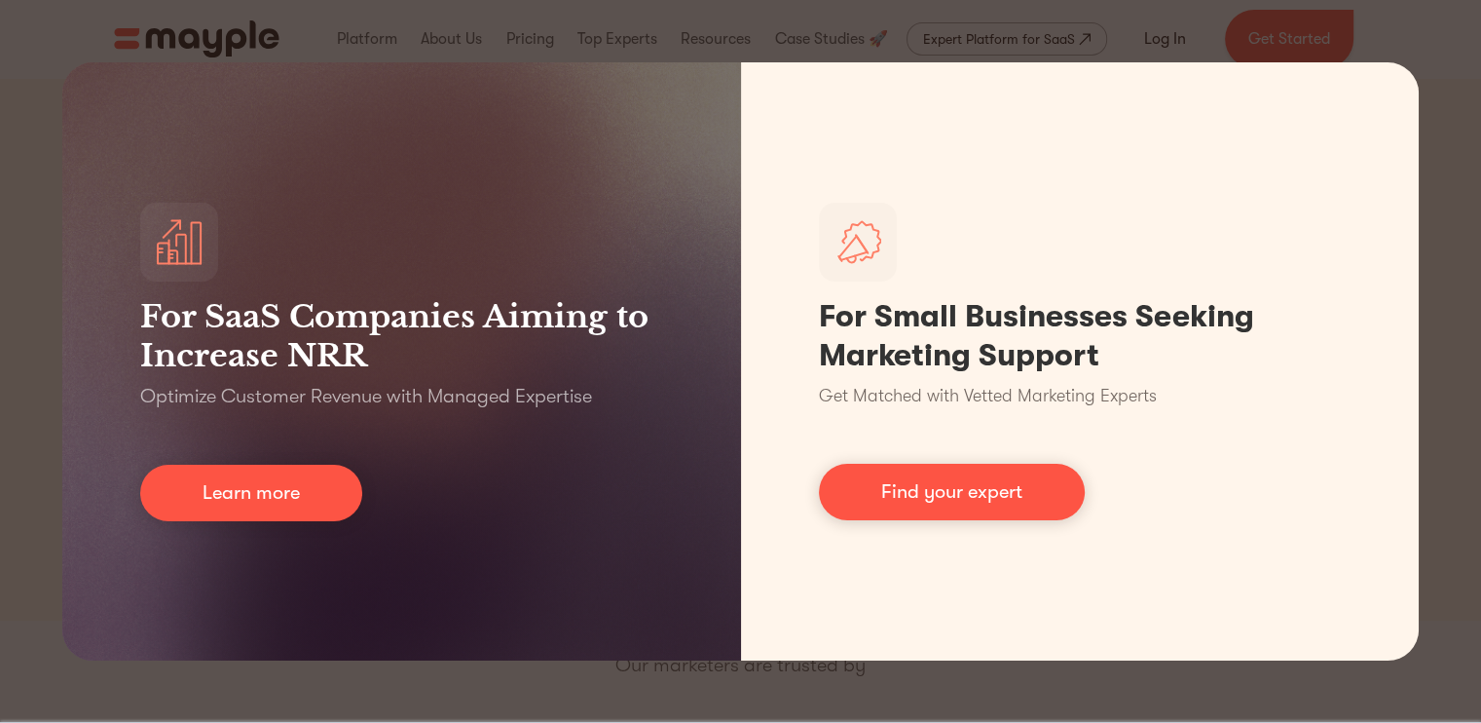
click at [911, 30] on div "For SaaS Companies Aiming to Increase NRR Optimize Customer Revenue with Manage…" at bounding box center [740, 361] width 1481 height 723
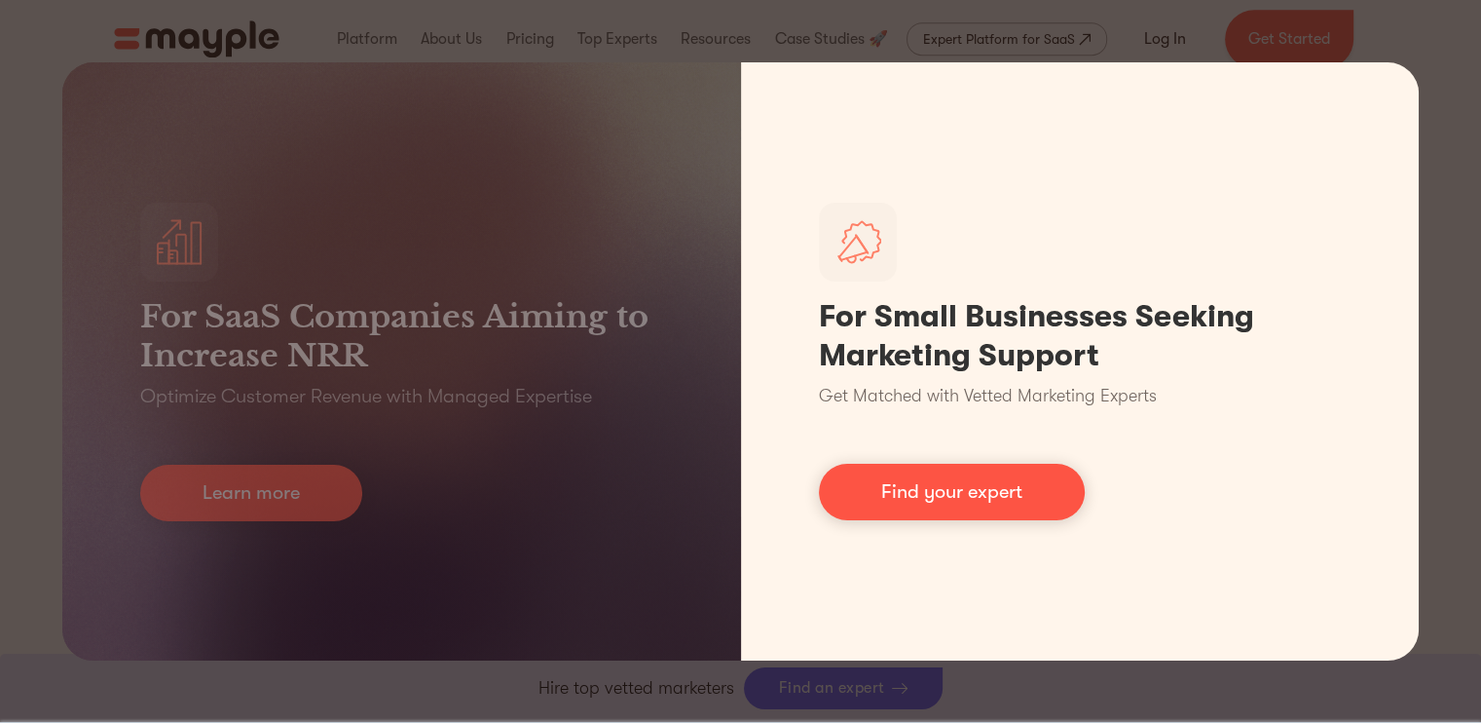
scroll to position [1441, 0]
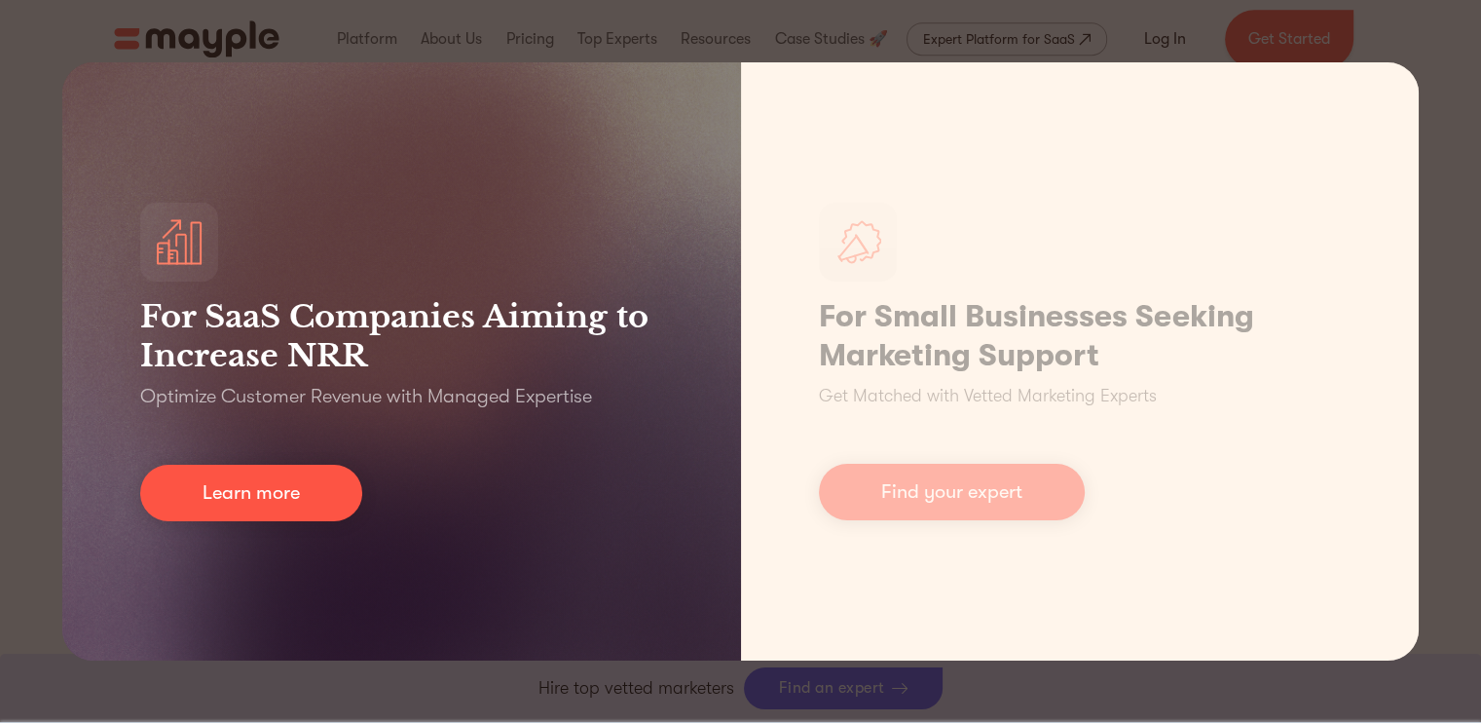
click at [346, 436] on div "For SaaS Companies Aiming to Increase NRR Optimize Customer Revenue with Manage…" at bounding box center [401, 361] width 679 height 598
click at [324, 463] on div "For SaaS Companies Aiming to Increase NRR Optimize Customer Revenue with Manage…" at bounding box center [401, 361] width 679 height 598
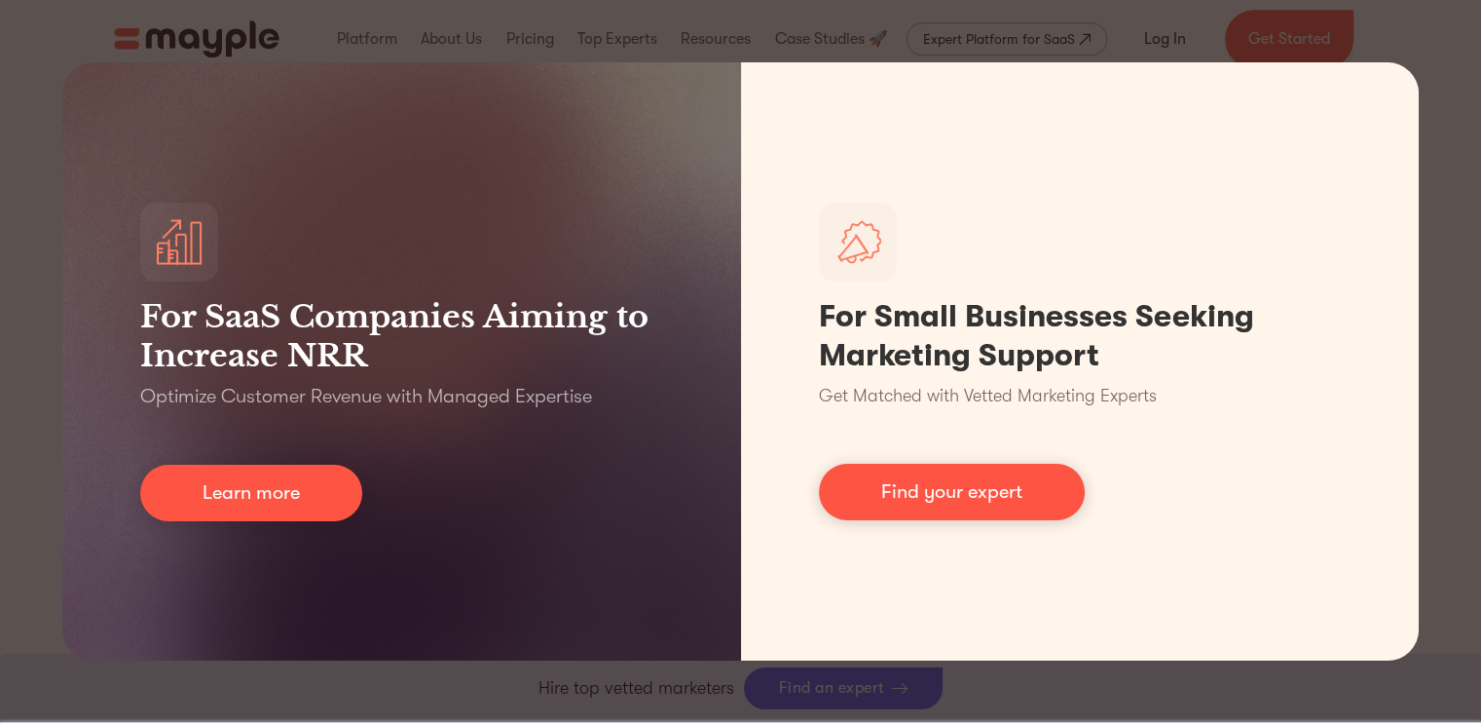
click at [1461, 13] on div "For SaaS Companies Aiming to Increase NRR Optimize Customer Revenue with Manage…" at bounding box center [740, 361] width 1481 height 723
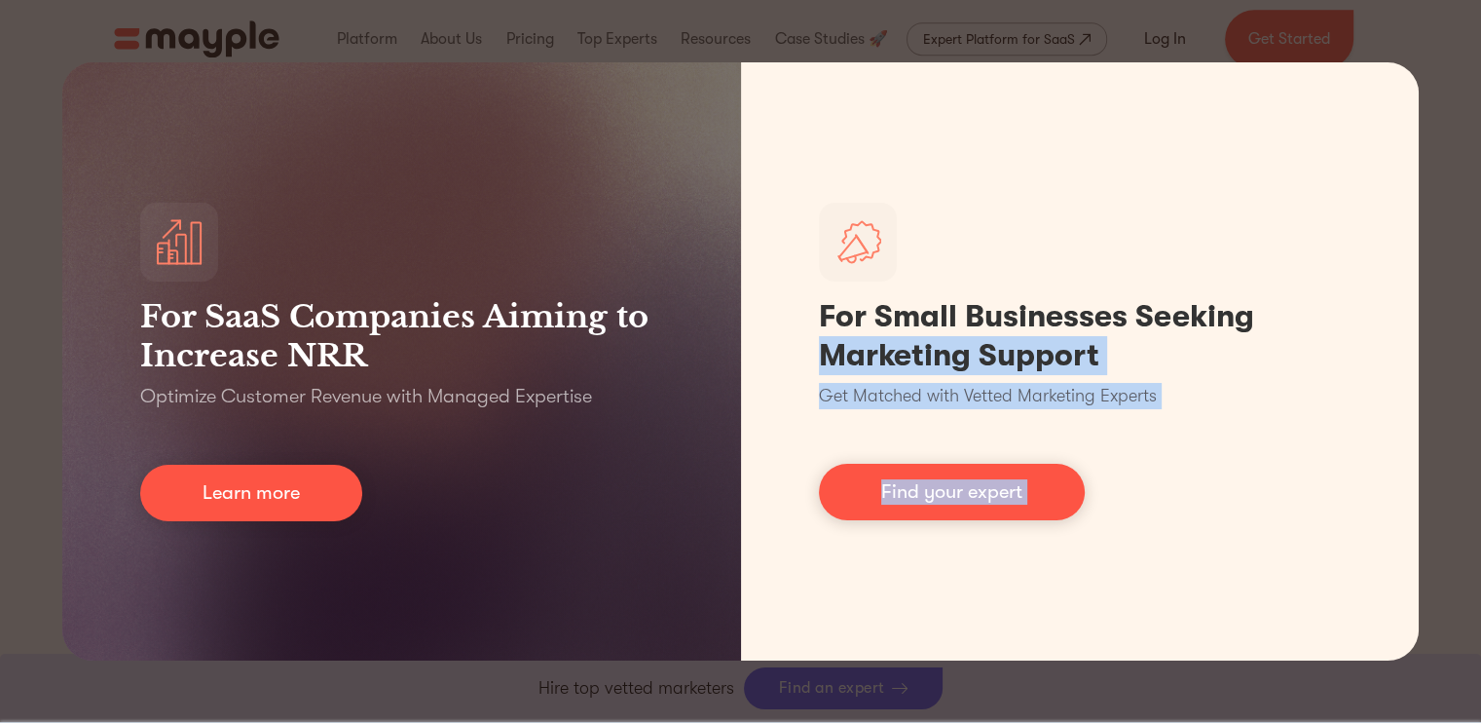
drag, startPoint x: 1480, startPoint y: 144, endPoint x: 1487, endPoint y: 166, distance: 22.5
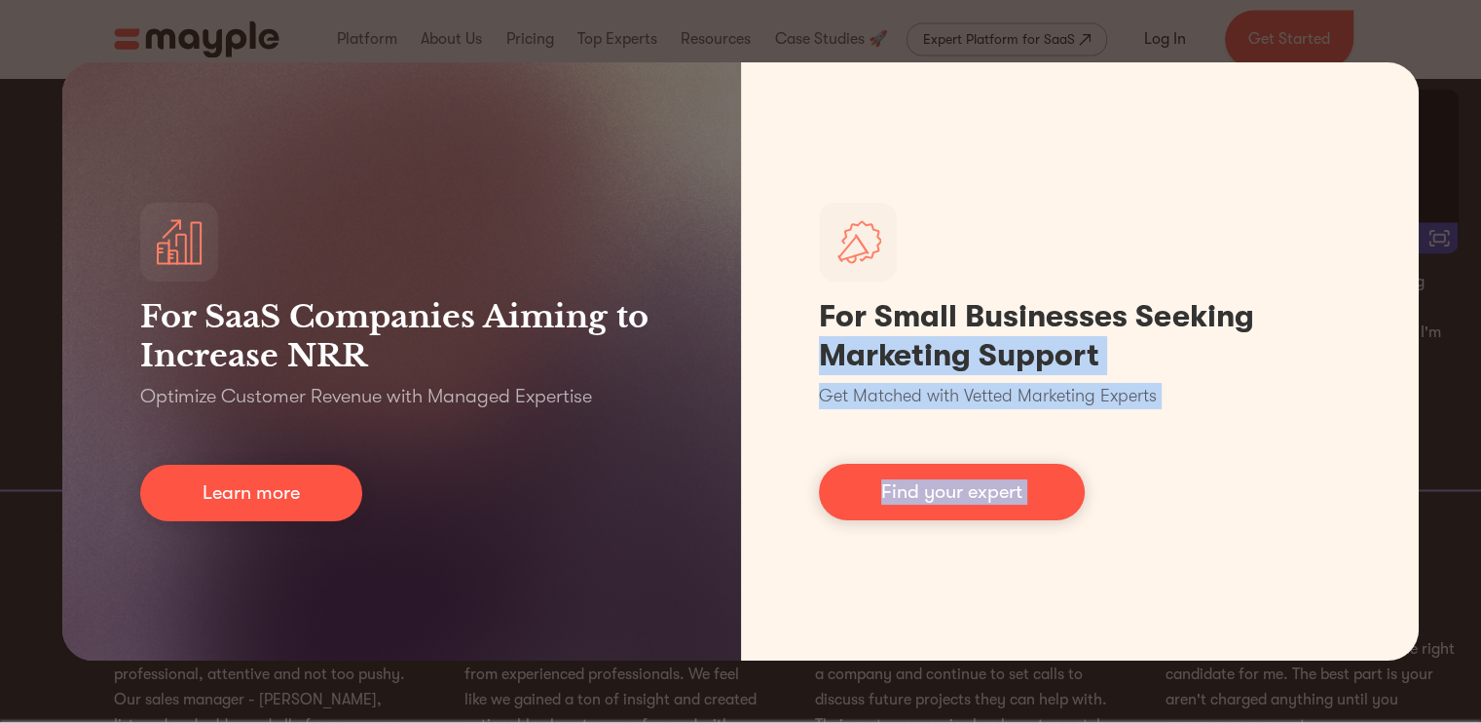
scroll to position [0, 0]
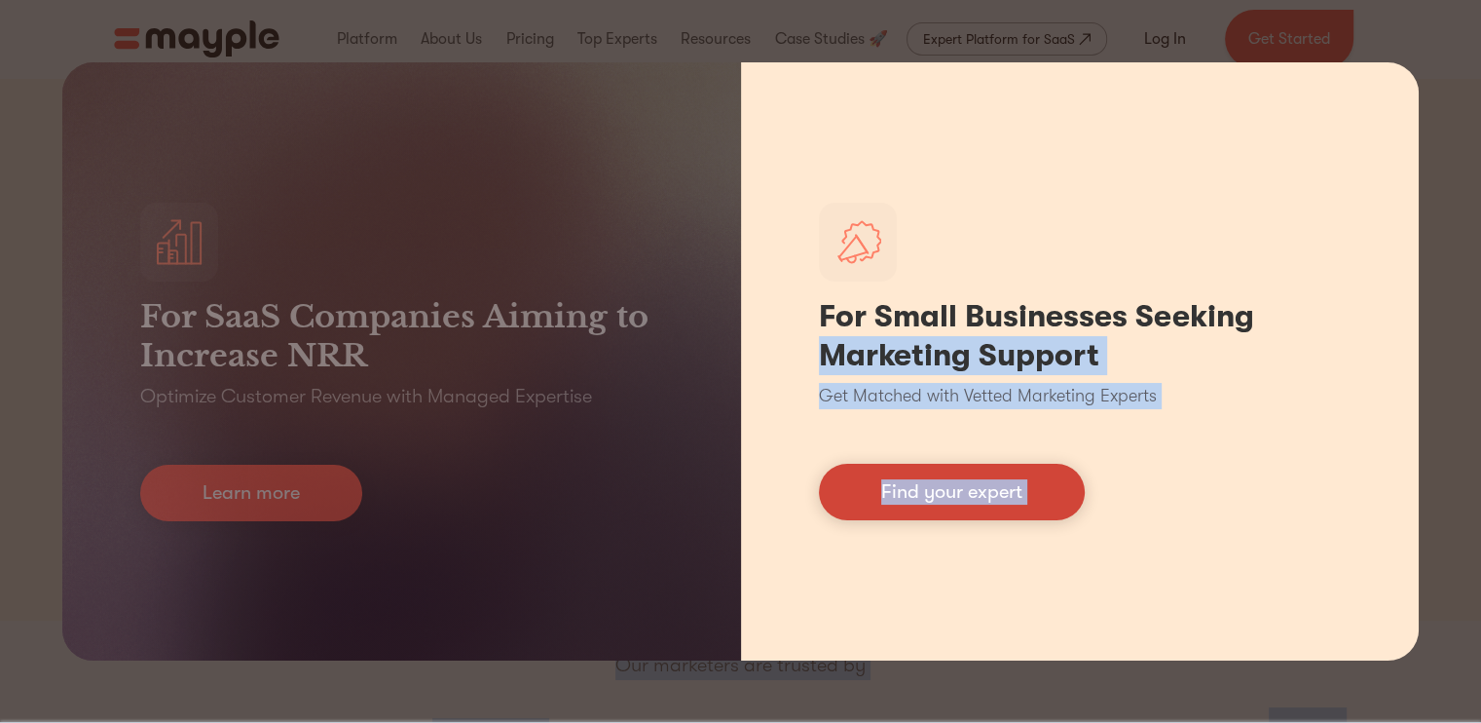
click at [1009, 478] on link "Find your expert" at bounding box center [952, 492] width 266 height 56
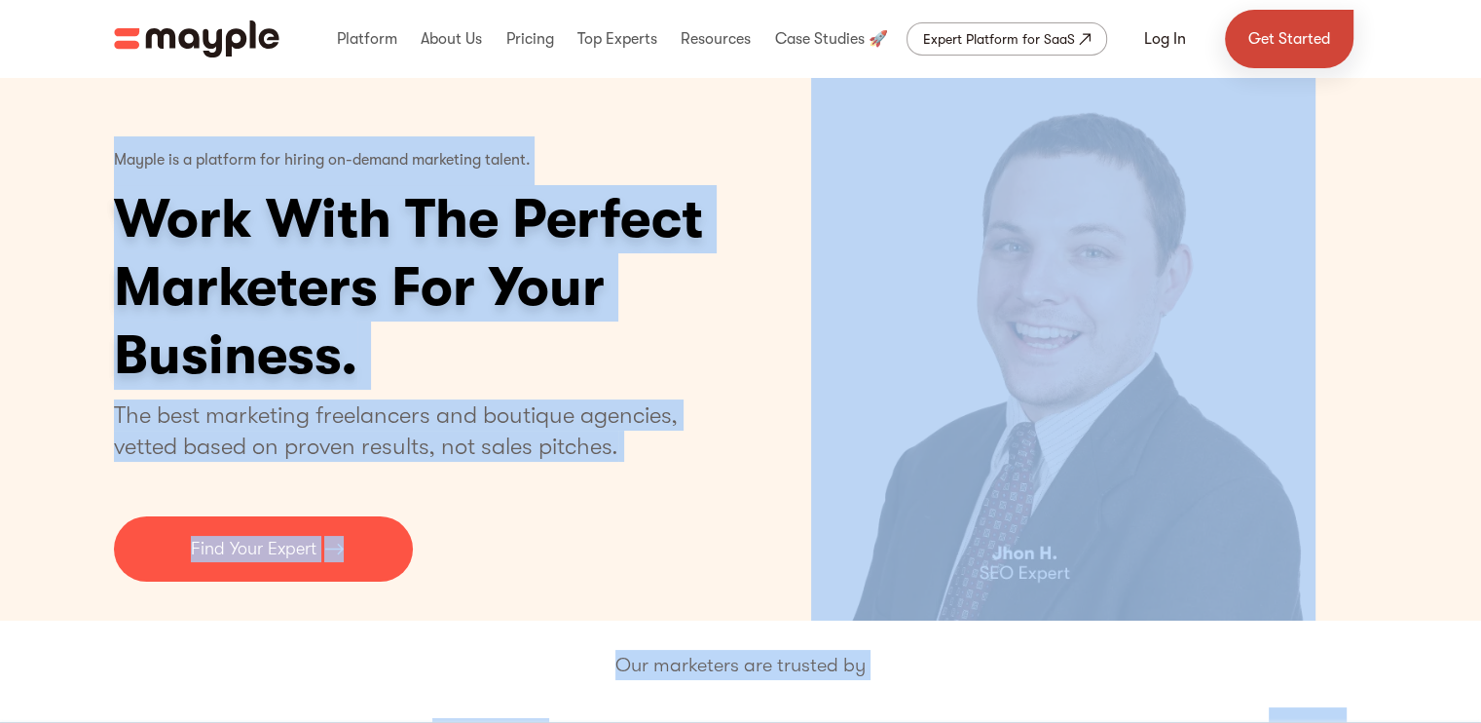
click at [1253, 33] on link "Get Started" at bounding box center [1289, 39] width 129 height 58
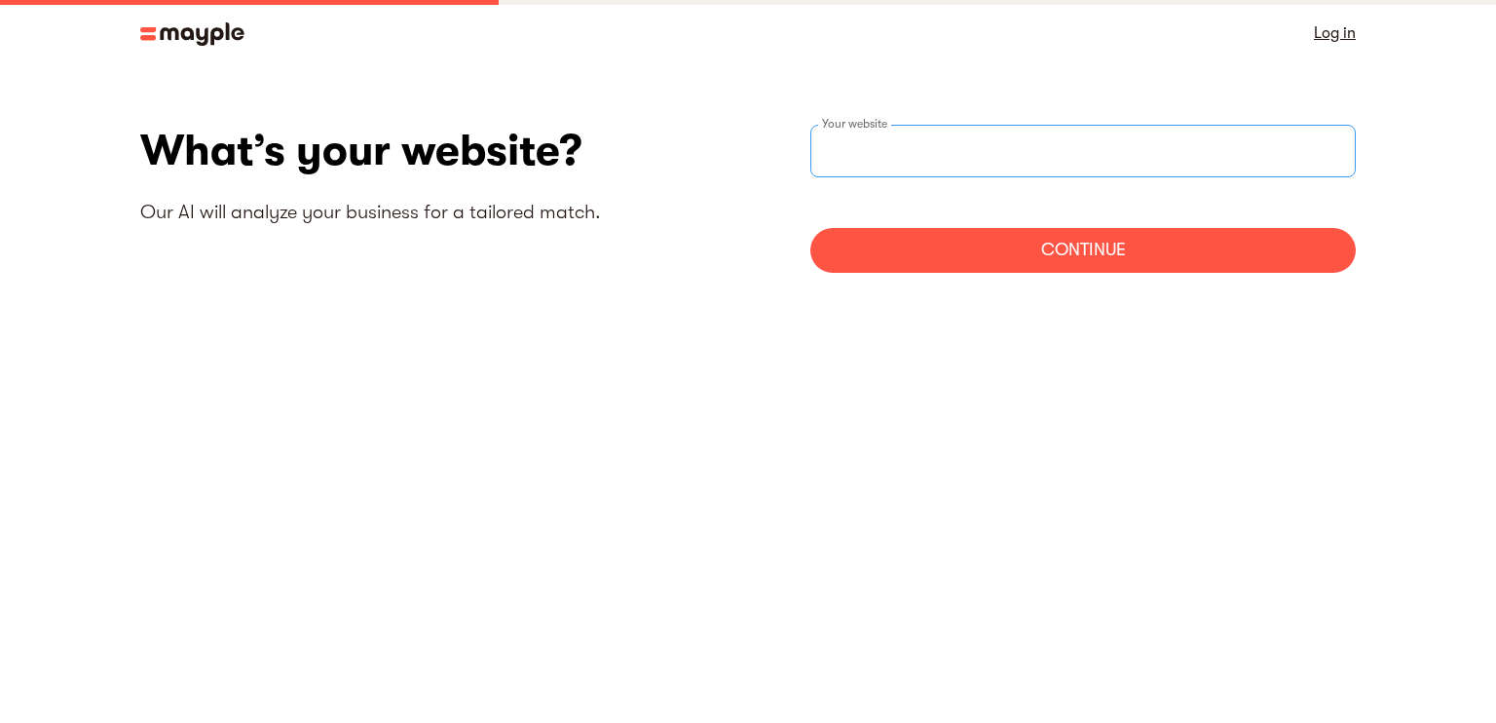
click at [950, 151] on input "text" at bounding box center [1082, 151] width 545 height 53
paste input "https://cuneihive.com/"
type input "https://cuneihive.com"
click at [1013, 264] on div "Continue" at bounding box center [1082, 250] width 545 height 45
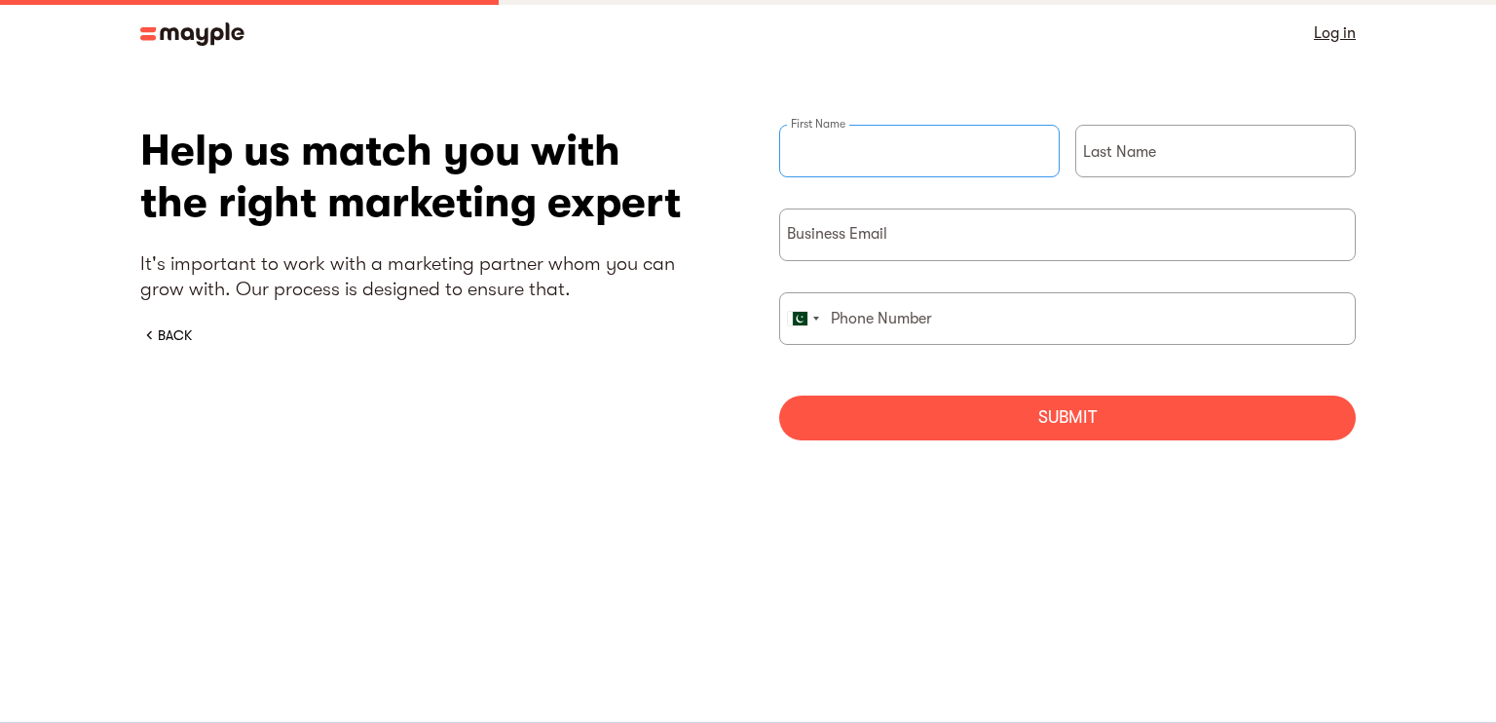
click at [929, 148] on input "briefForm" at bounding box center [919, 151] width 280 height 53
type input "Muhammad Sohaib"
type input "Amin"
type input "03267764242"
click at [914, 228] on input "briefForm" at bounding box center [1067, 234] width 576 height 53
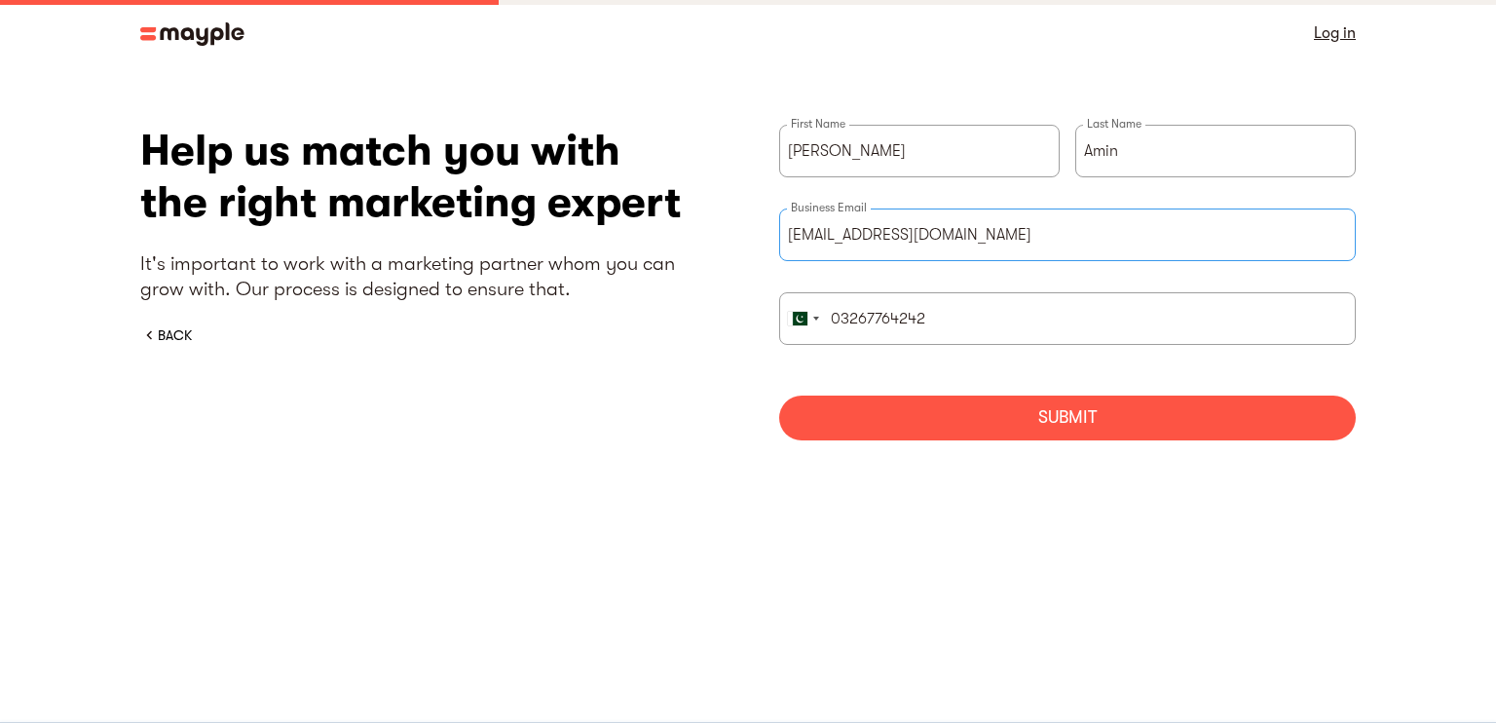
type input "msa@cuneihive.com"
click at [947, 419] on div "Submit" at bounding box center [1067, 417] width 576 height 45
click at [861, 244] on input "msa@cuneihive.com" at bounding box center [1067, 234] width 576 height 53
click at [841, 316] on input "03267764242" at bounding box center [1067, 318] width 576 height 53
click at [856, 427] on div "Submit" at bounding box center [1067, 417] width 576 height 45
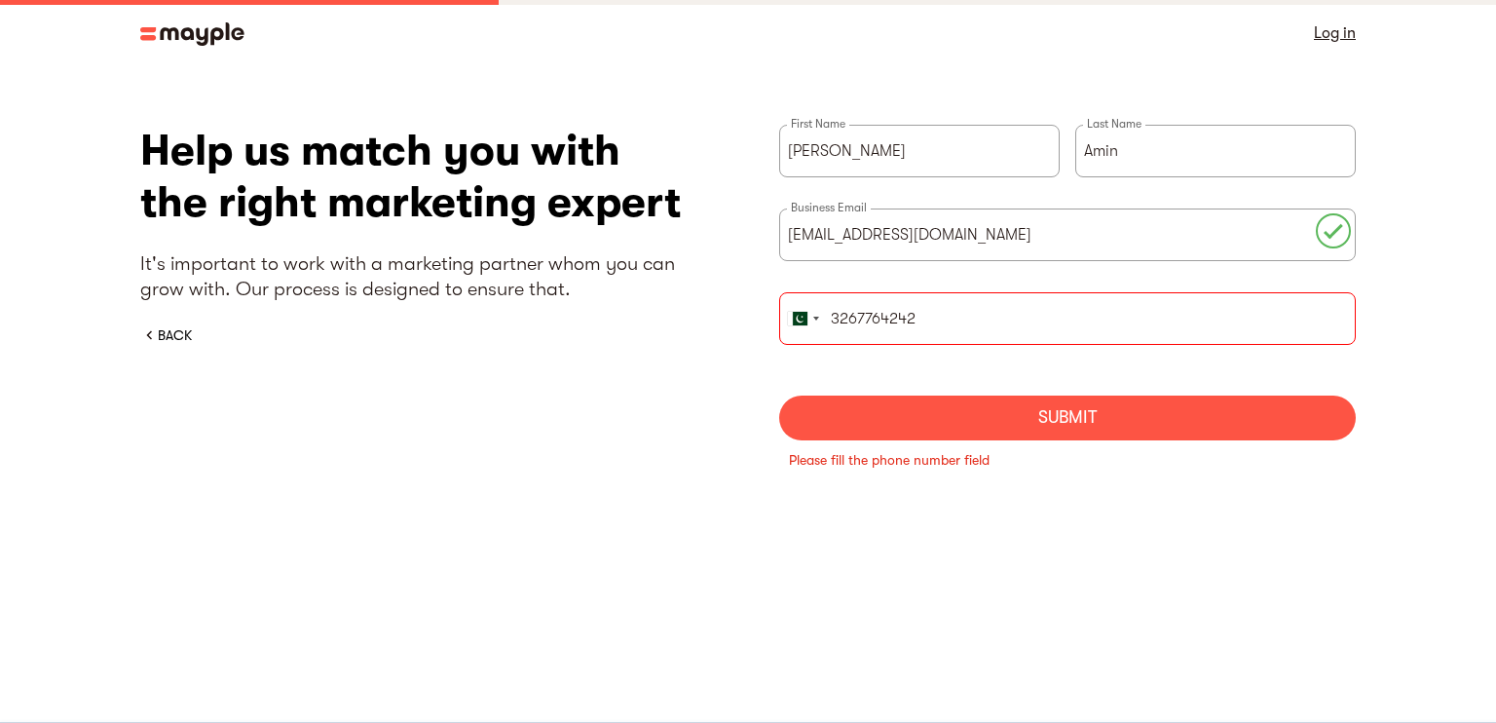
click at [834, 319] on input "3267764242" at bounding box center [1067, 318] width 576 height 53
click at [879, 409] on div "Submit" at bounding box center [1067, 417] width 576 height 45
click at [982, 426] on div "Submit" at bounding box center [1067, 417] width 576 height 45
click at [853, 314] on input "+923267764242" at bounding box center [1067, 318] width 576 height 53
click at [814, 318] on div "briefForm" at bounding box center [816, 318] width 6 height 4
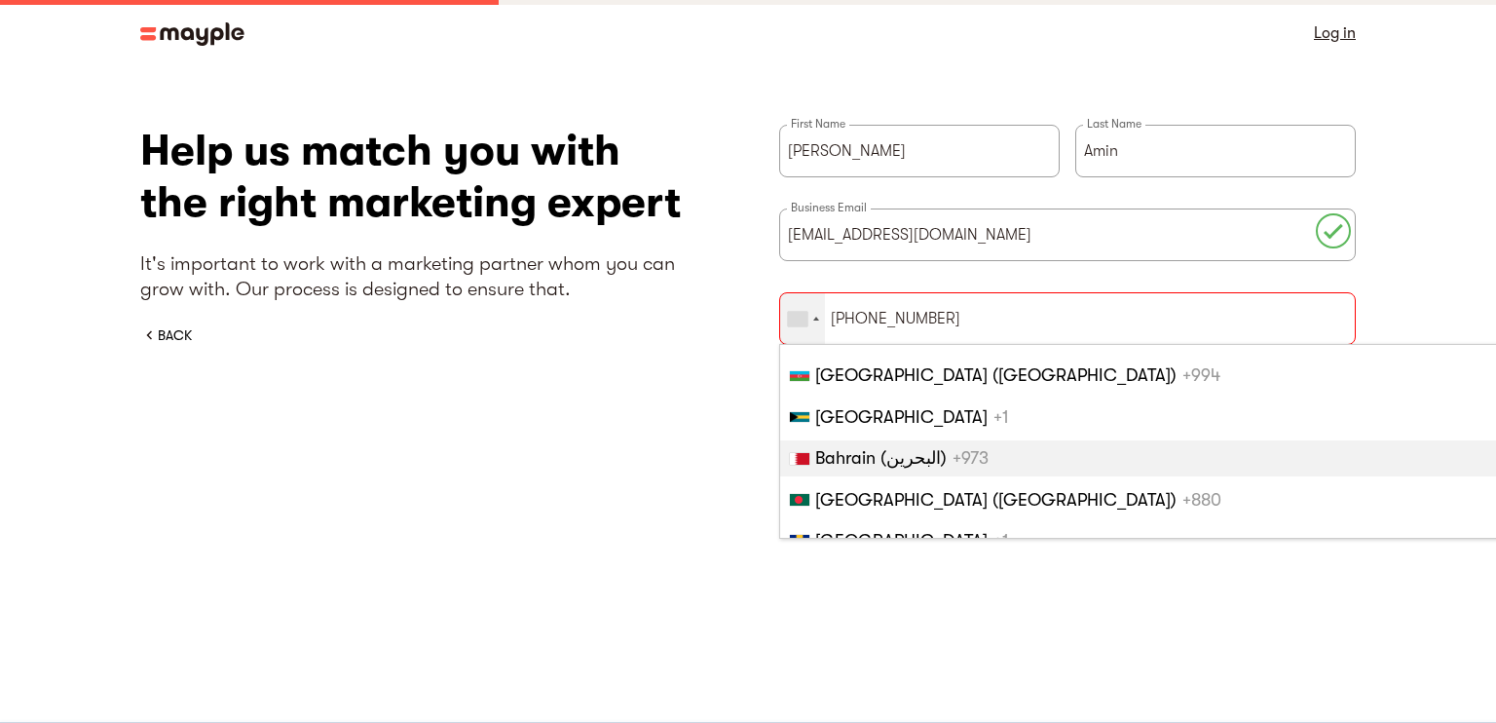
scroll to position [6753, 0]
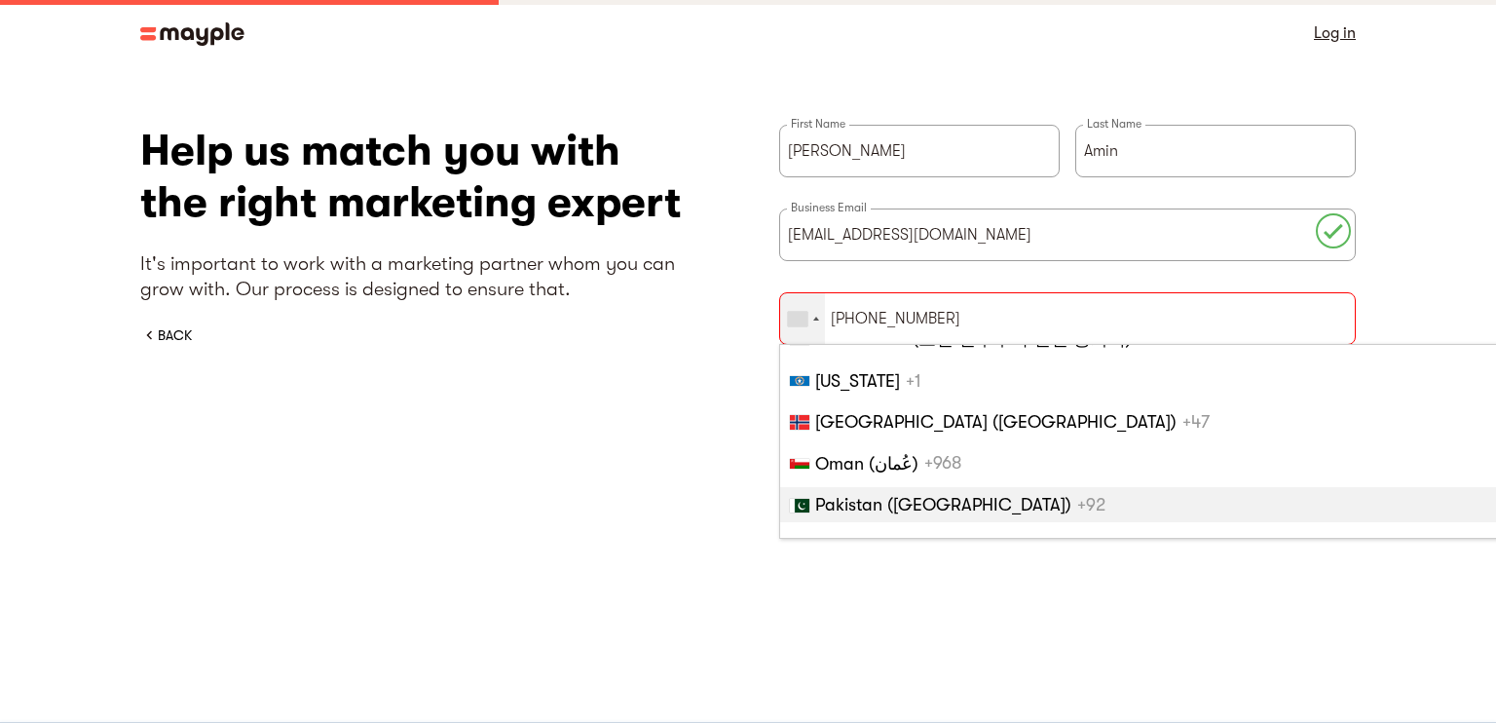
click at [857, 487] on li "Pakistan (‫پاکستان‬‎) +92" at bounding box center [1142, 504] width 724 height 35
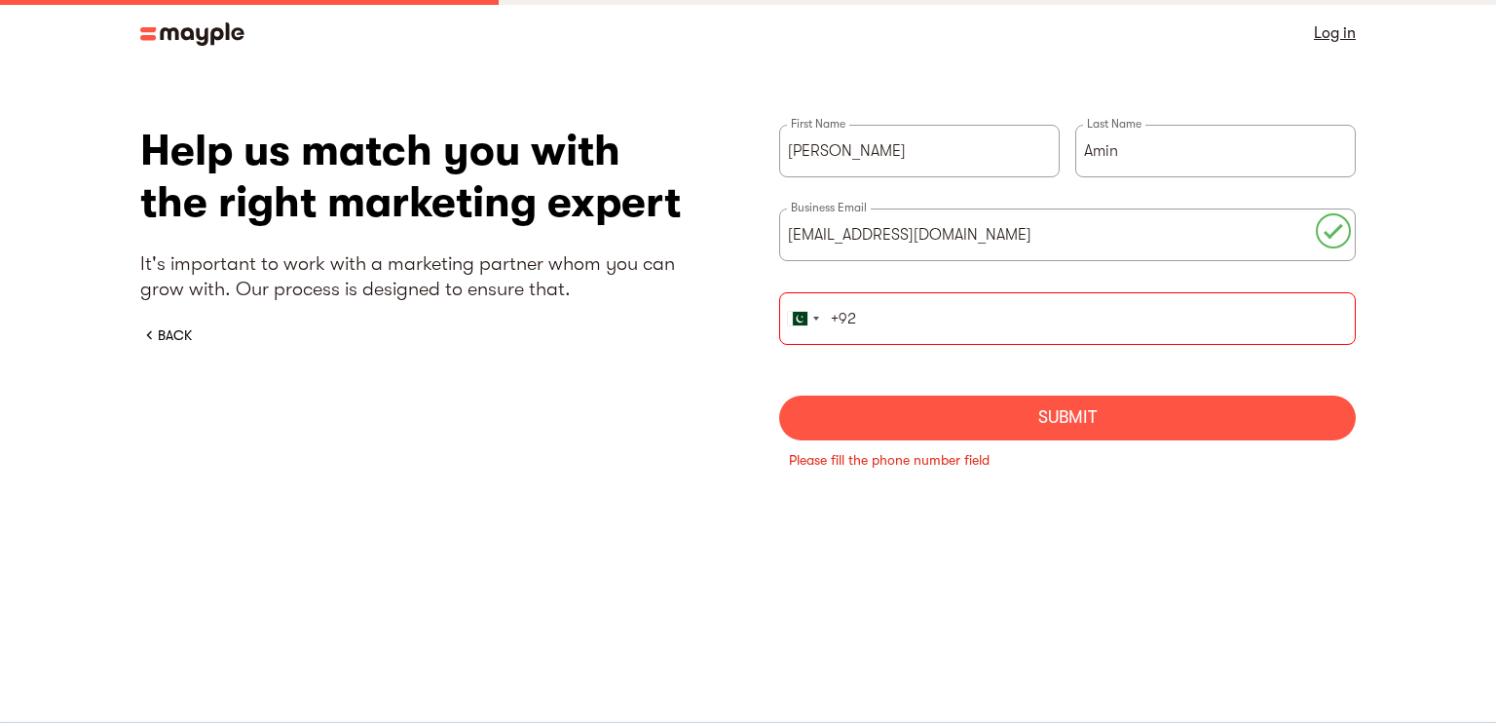
click at [916, 400] on div "Submit" at bounding box center [1067, 417] width 576 height 45
click at [863, 301] on input "+92" at bounding box center [1067, 318] width 576 height 53
click at [916, 406] on div "Submit" at bounding box center [1067, 417] width 576 height 45
click at [934, 424] on div "Submit" at bounding box center [1067, 417] width 576 height 45
click at [915, 417] on div "Submit" at bounding box center [1067, 417] width 576 height 45
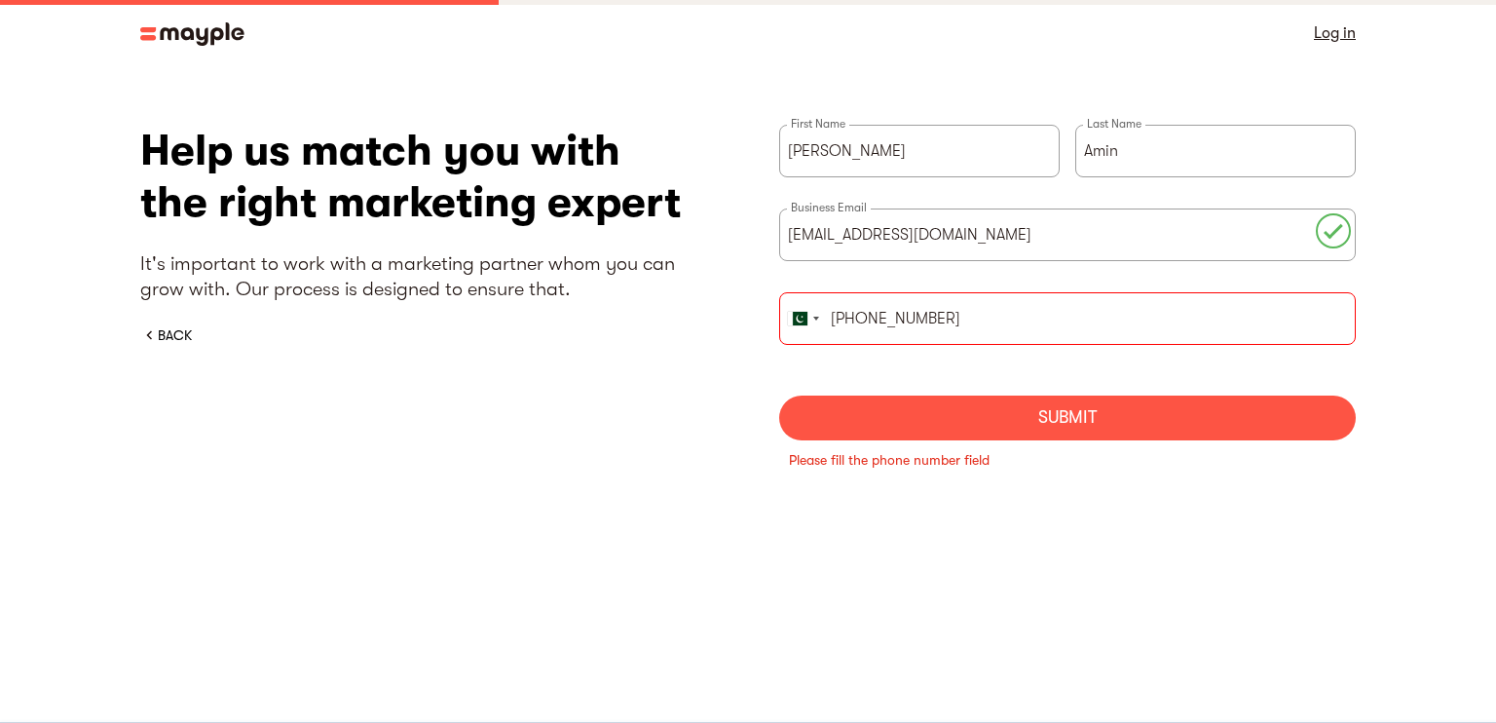
click at [915, 417] on div "Submit" at bounding box center [1067, 417] width 576 height 45
click at [850, 313] on input "+923267764242" at bounding box center [1067, 318] width 576 height 53
click at [797, 321] on div "briefForm" at bounding box center [797, 319] width 18 height 15
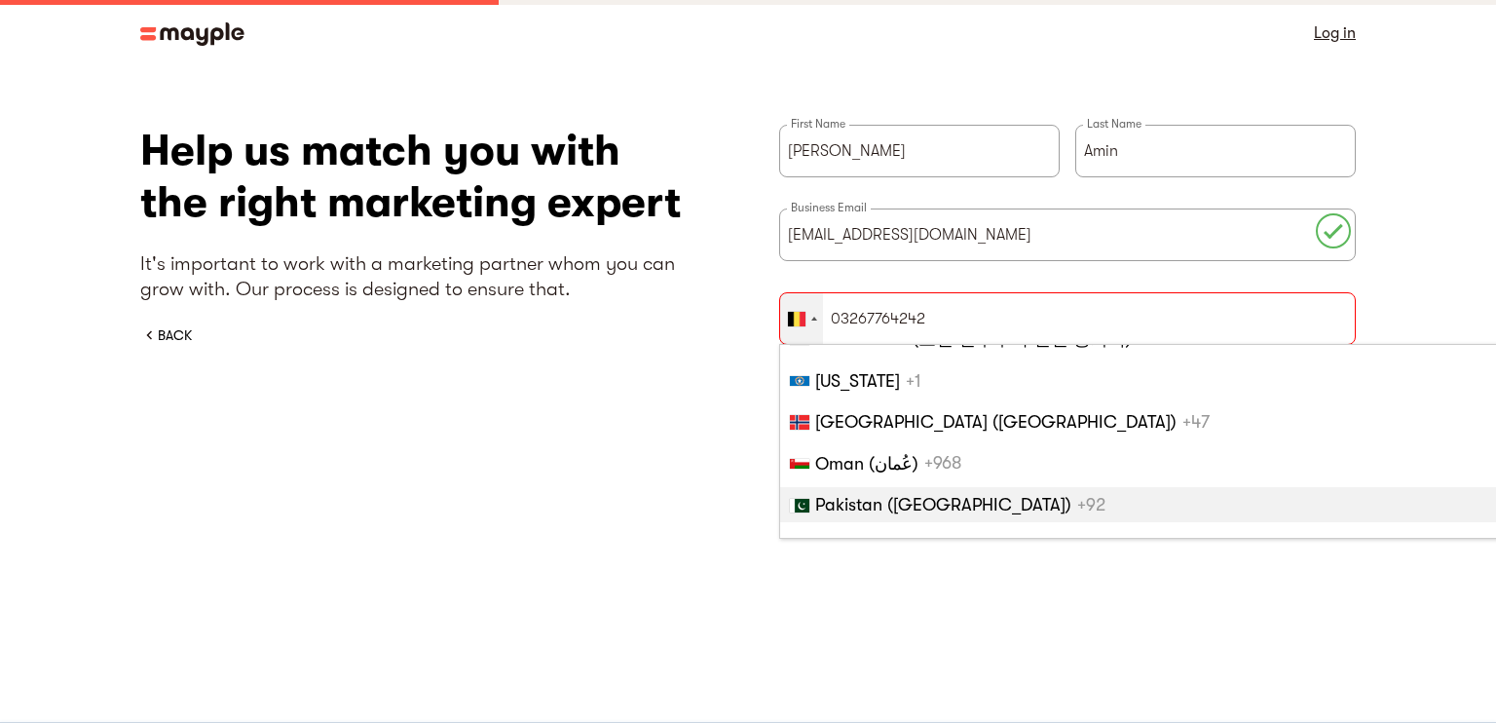
click at [840, 495] on span "Pakistan (‫پاکستان‬‎)" at bounding box center [943, 504] width 256 height 19
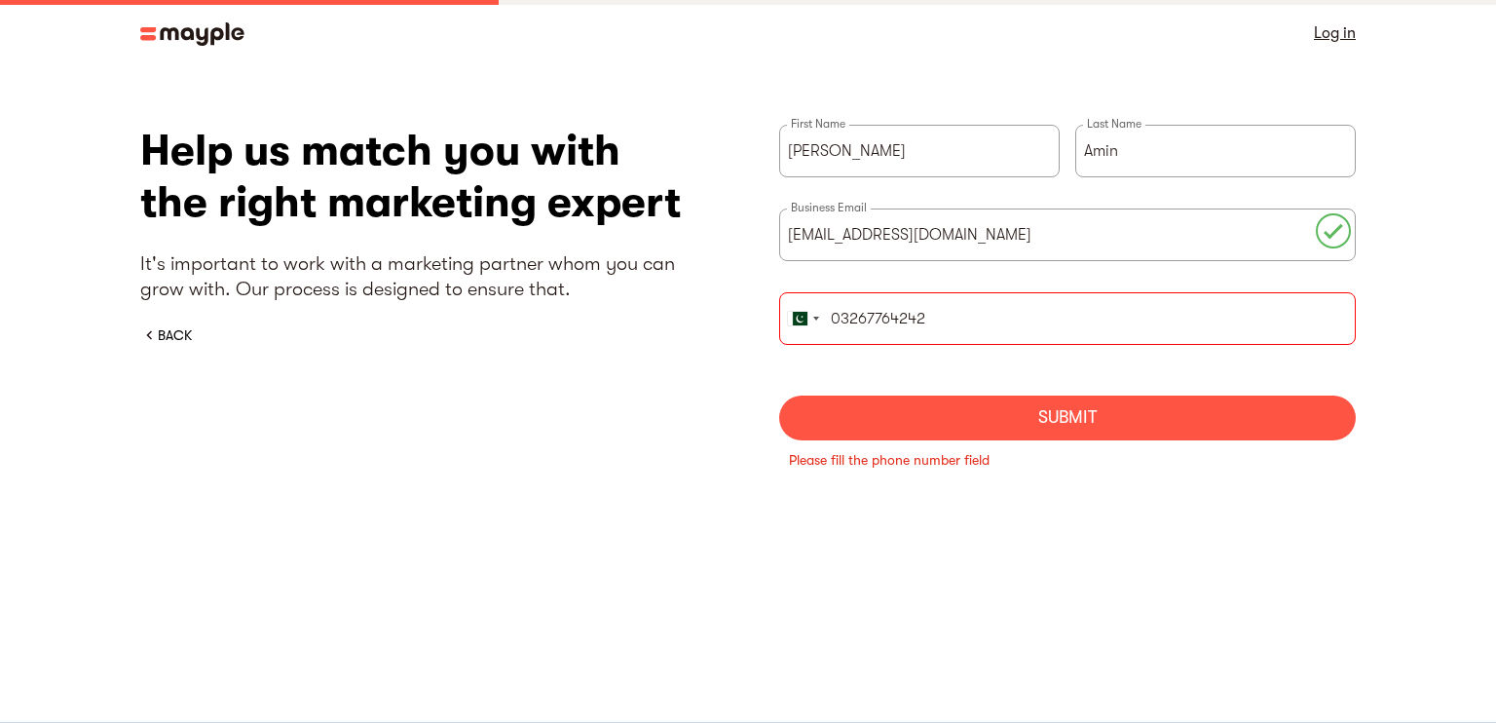
click at [879, 428] on div "Submit" at bounding box center [1067, 417] width 576 height 45
click at [1208, 236] on input "msa@cuneihive.com" at bounding box center [1067, 234] width 576 height 53
click at [176, 319] on div "Help us match you with the right marketing expert It's important to work with a…" at bounding box center [428, 235] width 576 height 220
click at [171, 325] on div "BACK" at bounding box center [175, 334] width 34 height 19
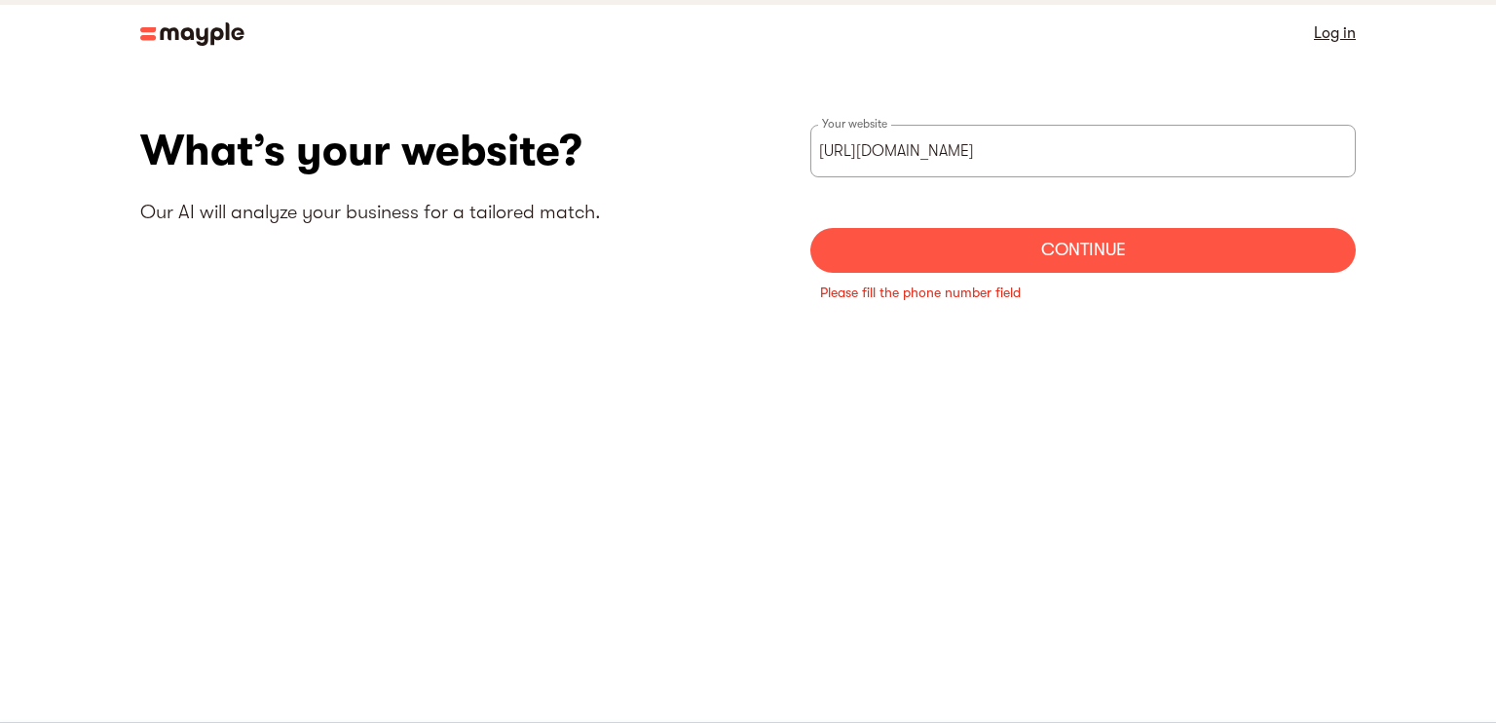
click at [171, 324] on div "What’s your website? Our AI will analyze your business for a tailored match. ht…" at bounding box center [747, 226] width 1215 height 202
click at [949, 260] on div "Continue" at bounding box center [1082, 250] width 545 height 45
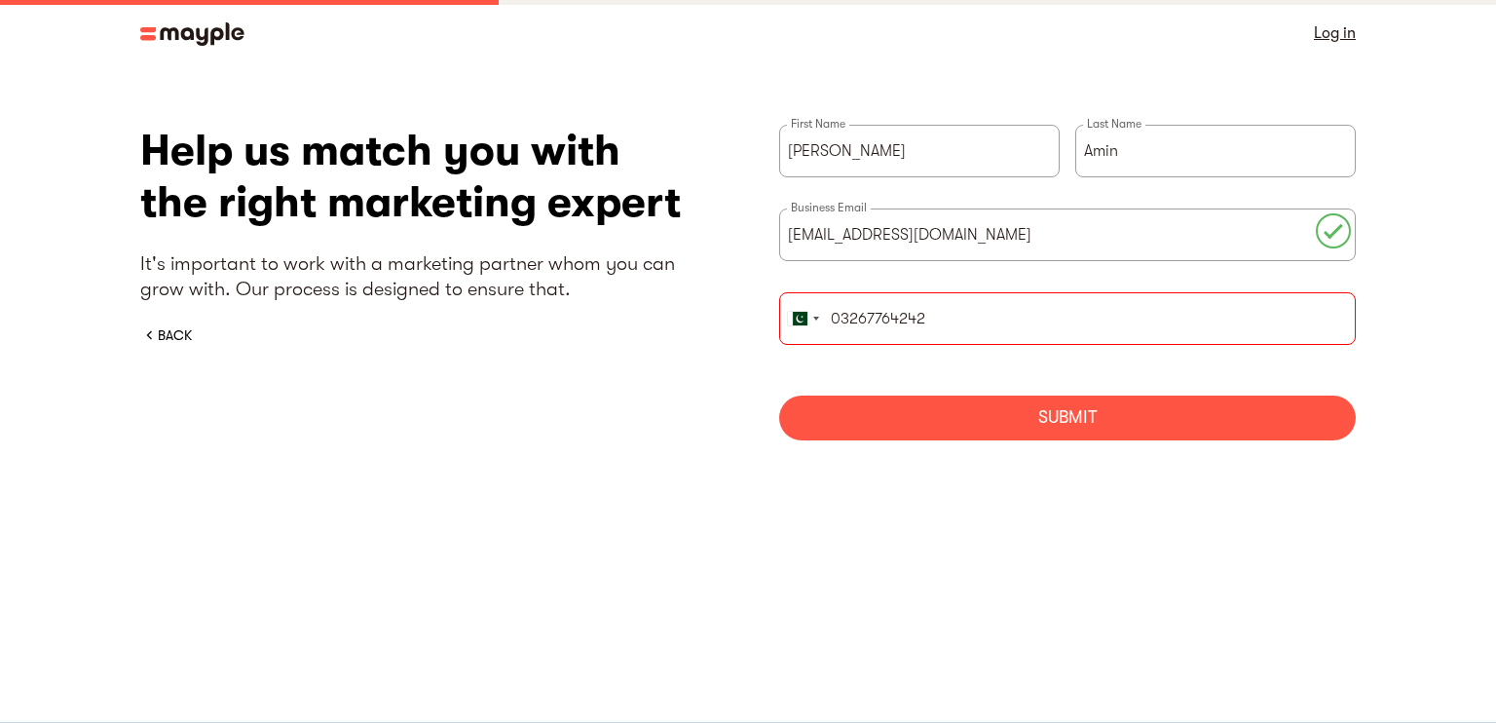
click at [962, 405] on div "Submit" at bounding box center [1067, 417] width 576 height 45
click at [859, 311] on input "03267764242" at bounding box center [1067, 318] width 576 height 53
click at [920, 451] on div "Please fill the phone number field" at bounding box center [1067, 459] width 557 height 19
click at [932, 422] on div "Submit" at bounding box center [1067, 417] width 576 height 45
click at [954, 313] on input "03267764242" at bounding box center [1067, 318] width 576 height 53
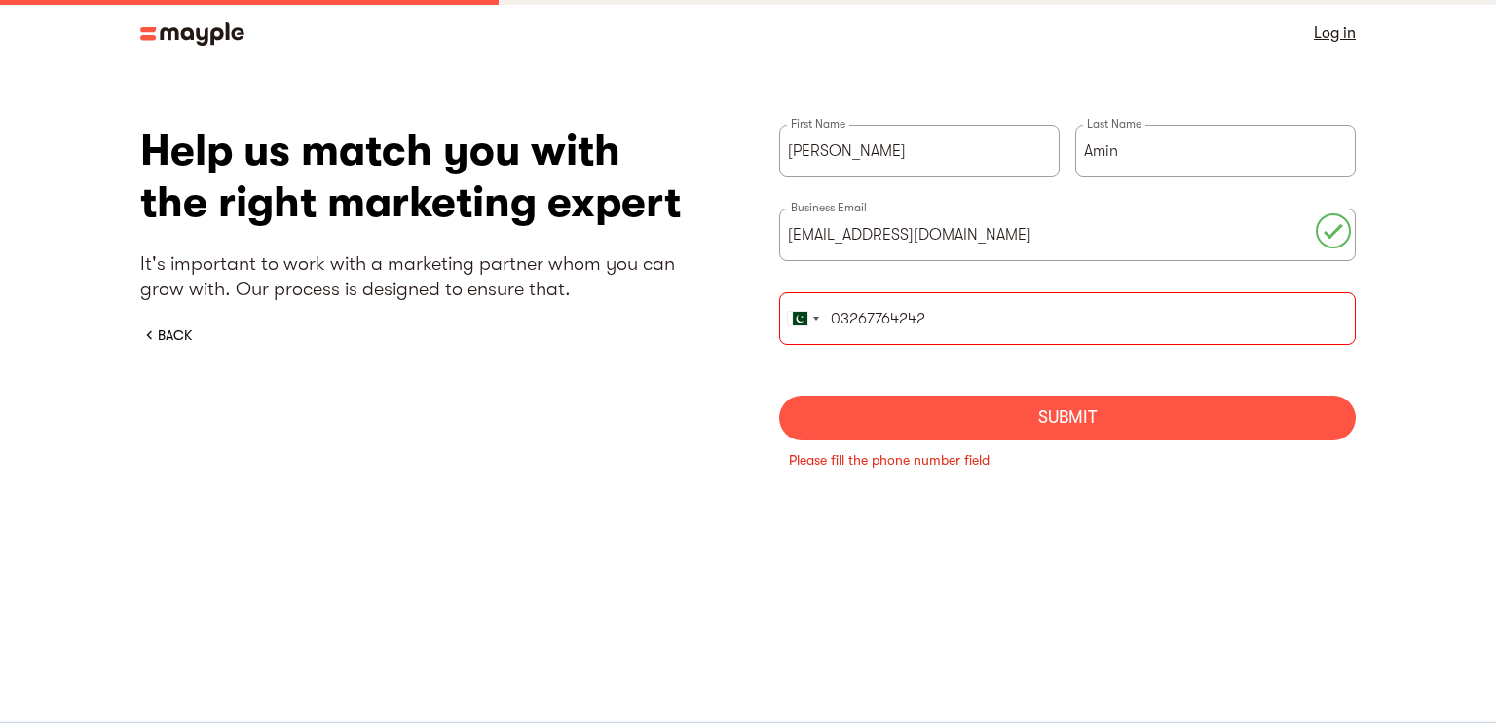
click at [954, 313] on input "03267764242" at bounding box center [1067, 318] width 576 height 53
click at [861, 318] on input "03267764242" at bounding box center [1067, 318] width 576 height 53
click at [904, 418] on div "Submit" at bounding box center [1067, 417] width 576 height 45
click at [946, 316] on input "0326 7764242" at bounding box center [1067, 318] width 576 height 53
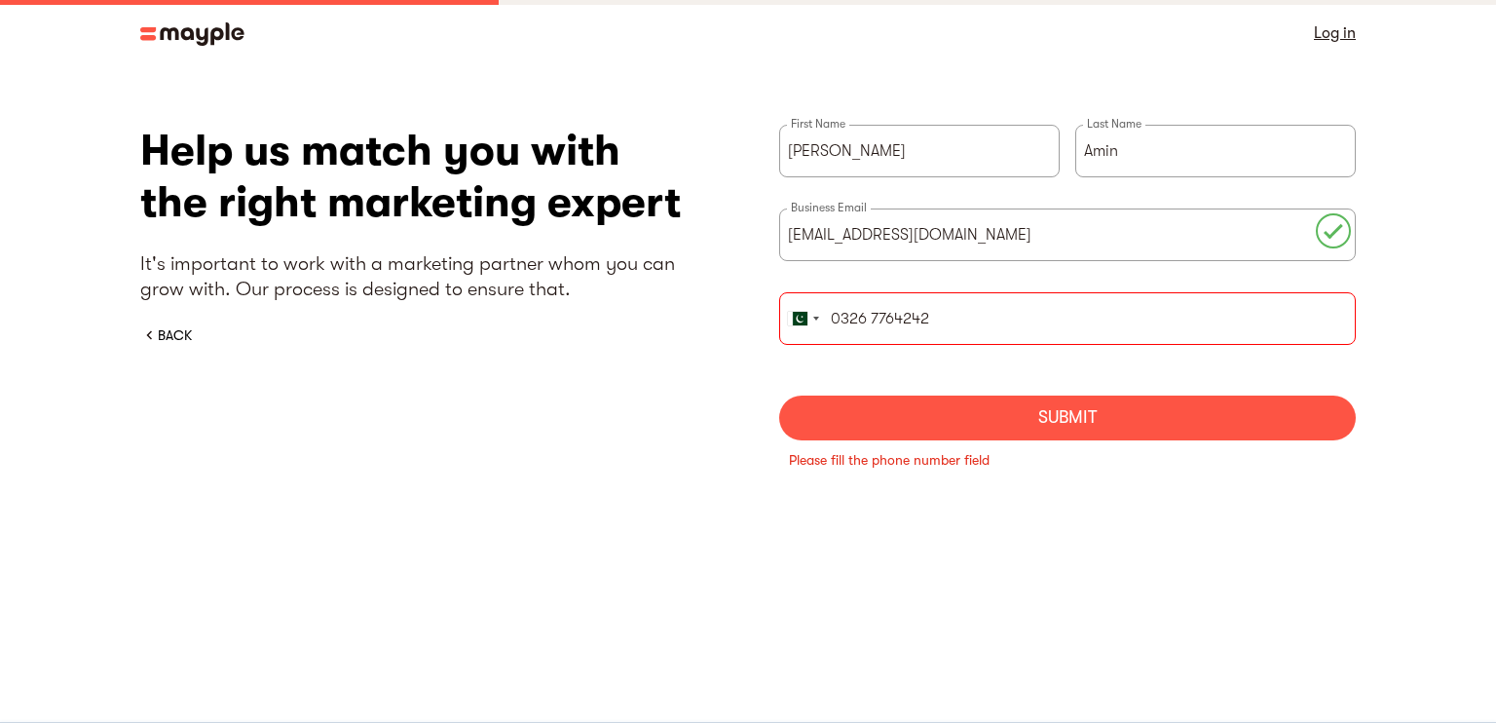
drag, startPoint x: 946, startPoint y: 316, endPoint x: 829, endPoint y: 322, distance: 117.1
click at [829, 322] on input "0326 7764242" at bounding box center [1067, 318] width 576 height 53
type input "03048882050"
click at [944, 414] on div "Submit" at bounding box center [1067, 417] width 576 height 45
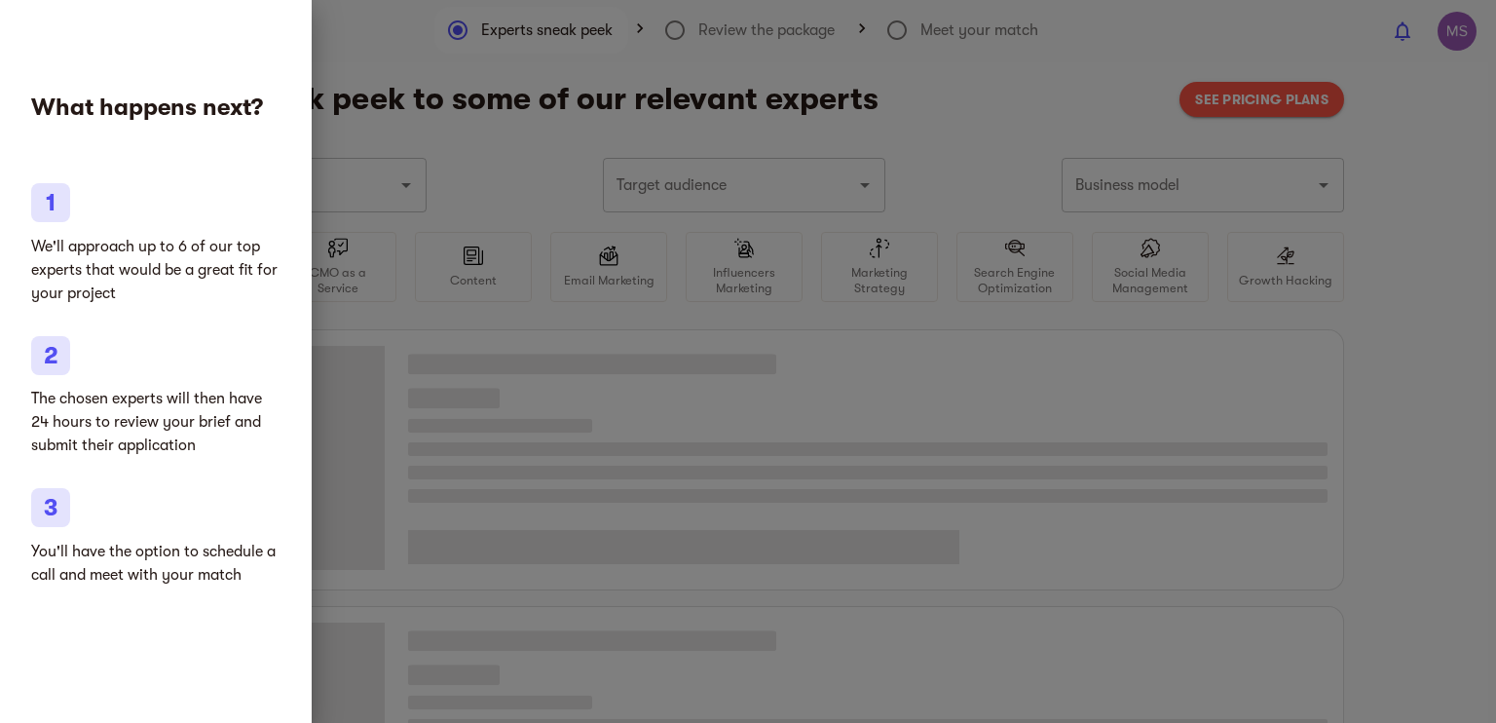
type input "CRM"
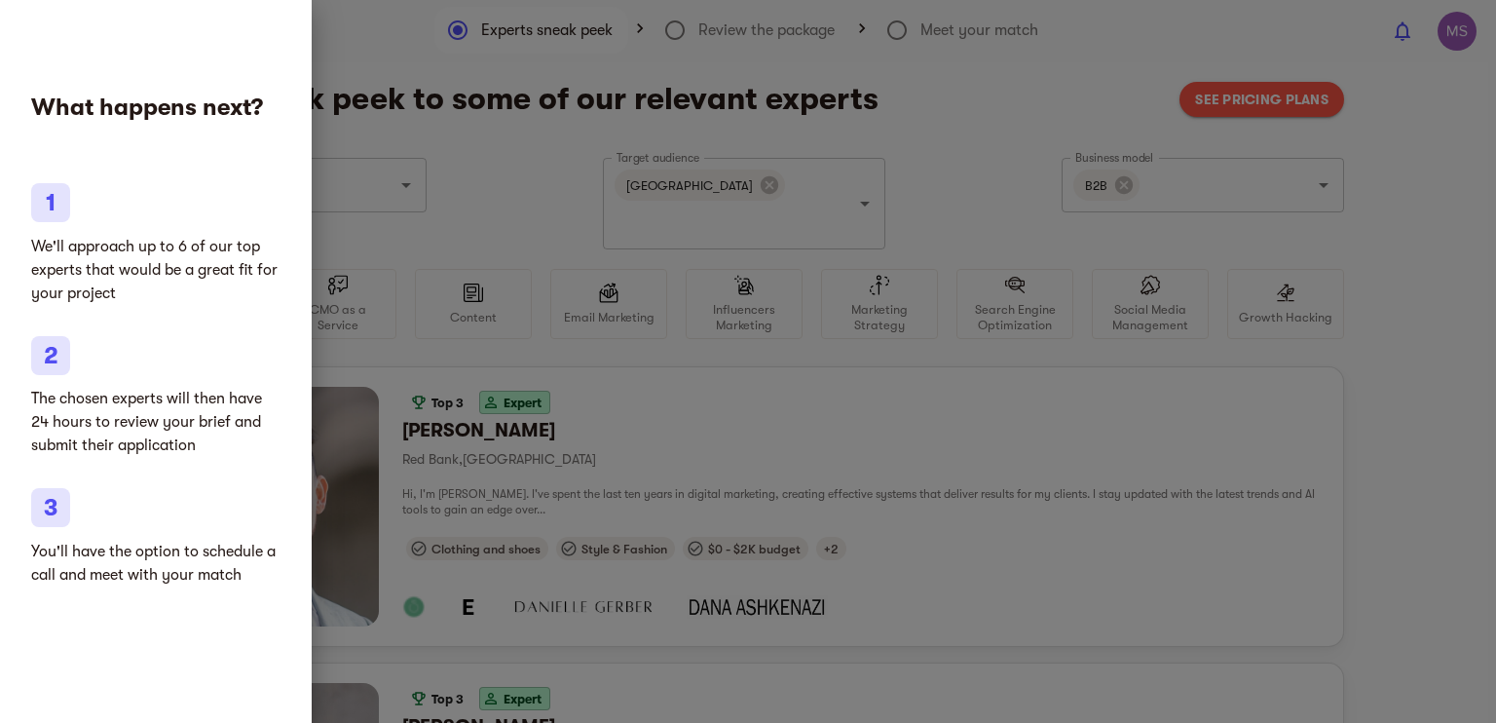
click at [727, 424] on div at bounding box center [748, 361] width 1496 height 723
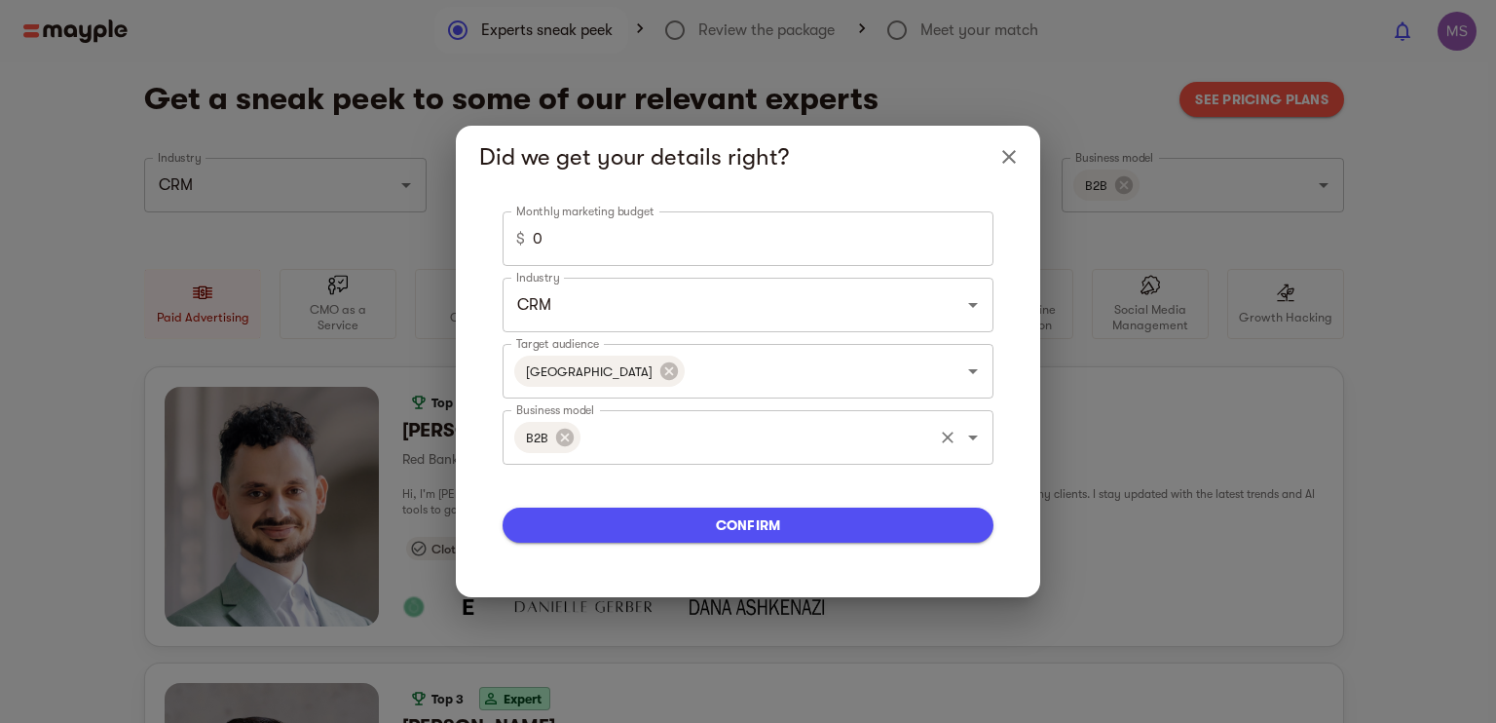
click at [733, 448] on input "Business model" at bounding box center [756, 437] width 347 height 37
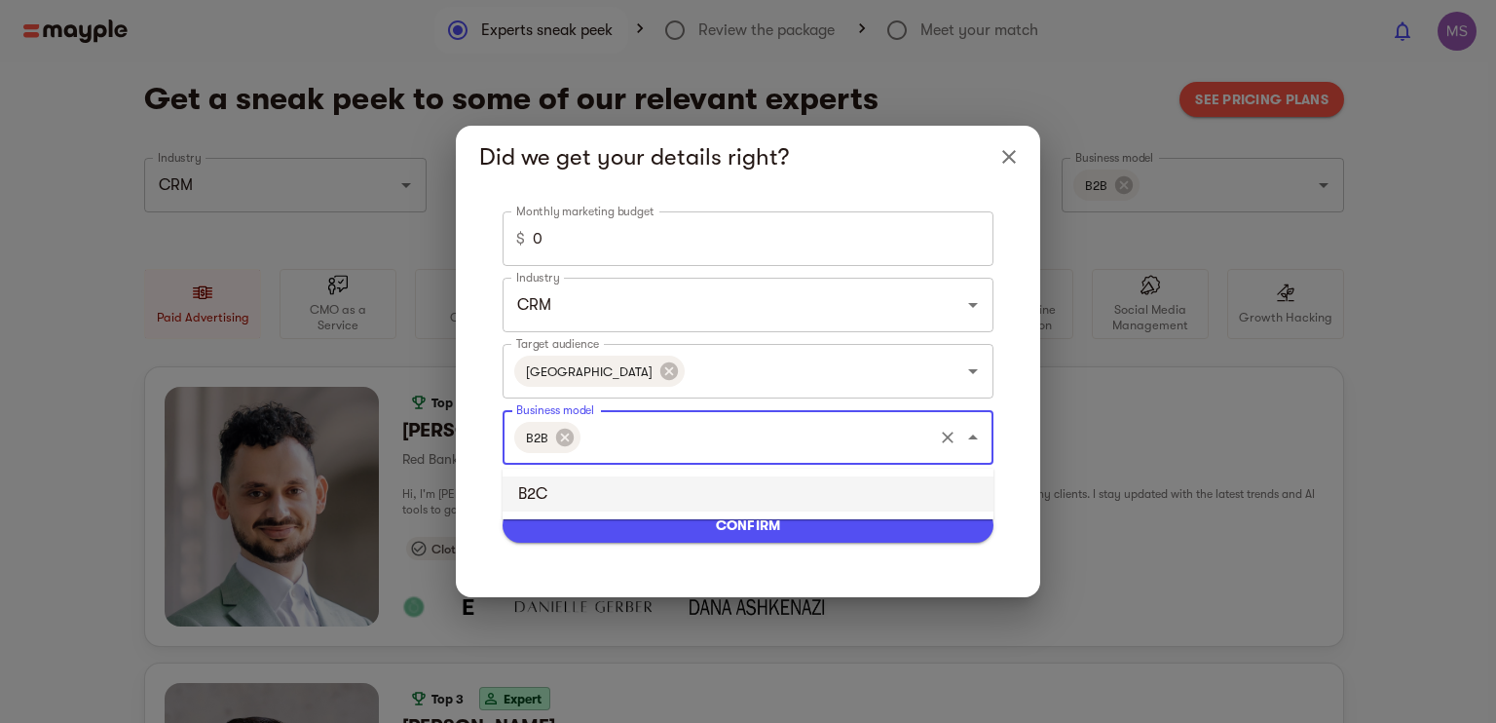
click at [670, 485] on li "B2C" at bounding box center [747, 493] width 491 height 35
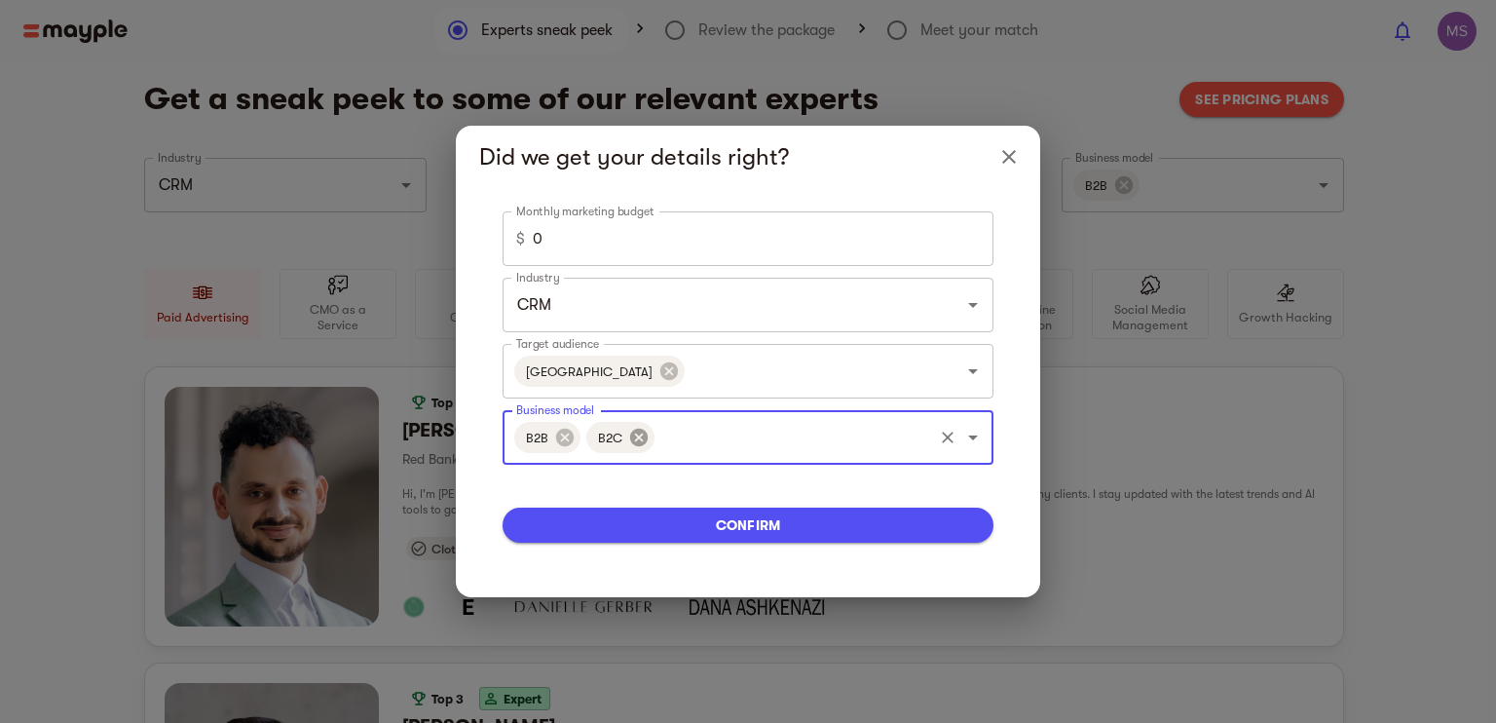
click at [636, 435] on icon at bounding box center [638, 437] width 21 height 21
click at [688, 378] on input "Target audience" at bounding box center [809, 371] width 242 height 37
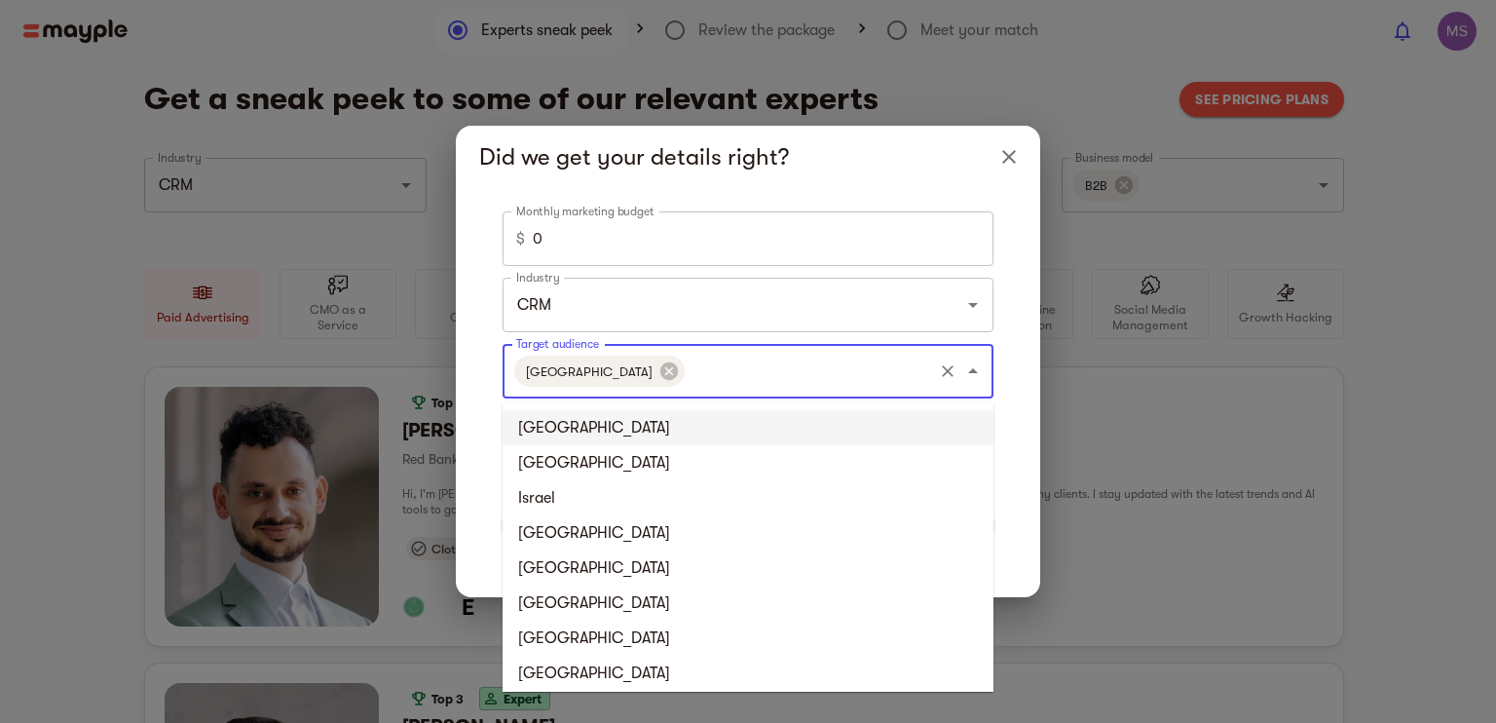
click at [634, 421] on li "United States" at bounding box center [747, 427] width 491 height 35
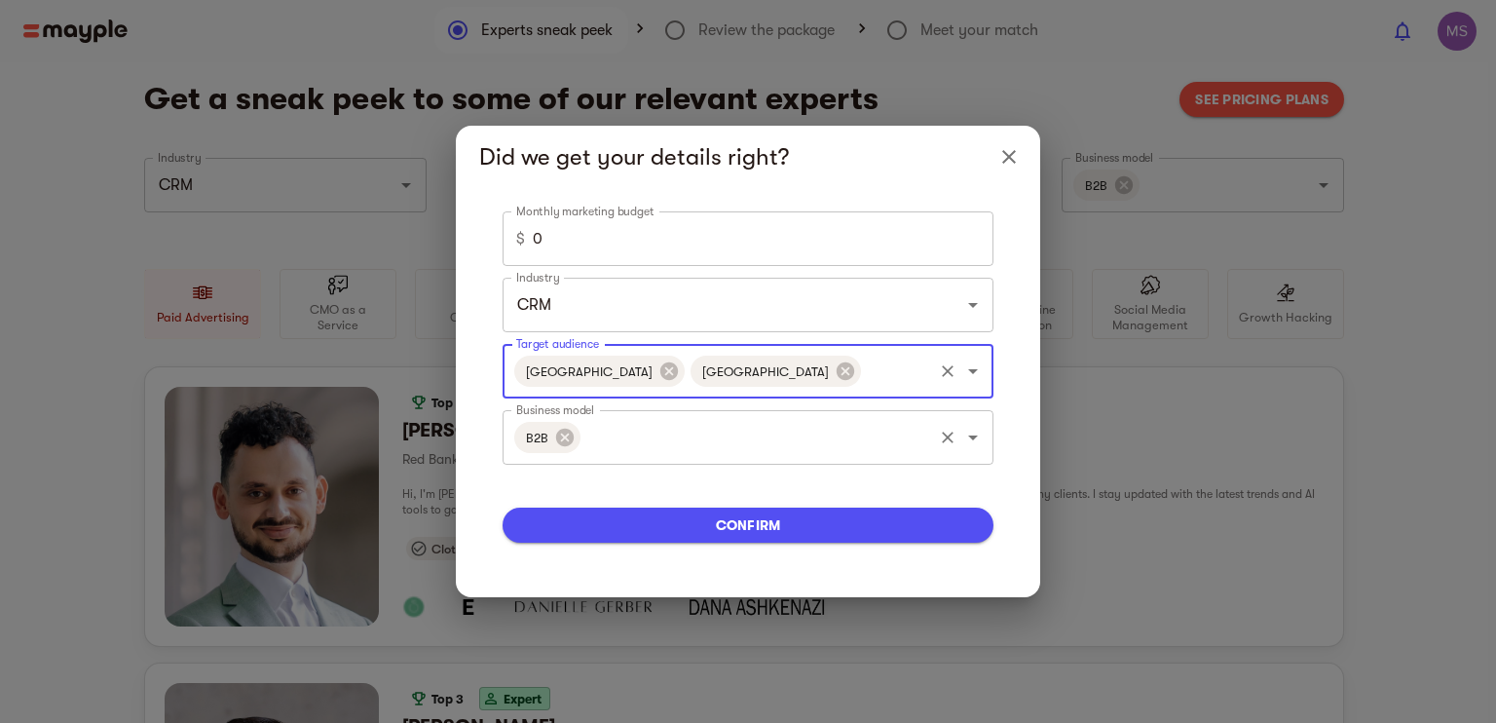
click at [864, 380] on input "Target audience" at bounding box center [897, 371] width 66 height 37
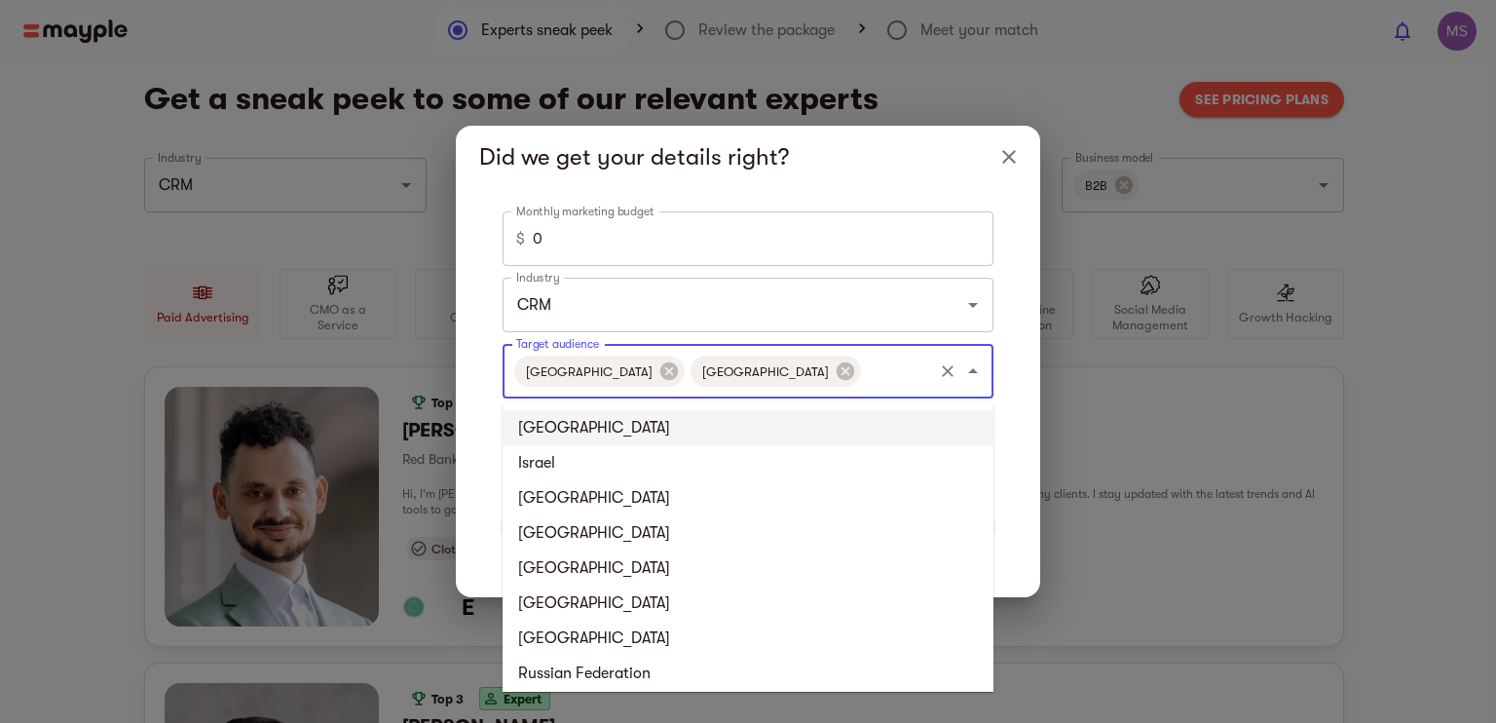
click at [663, 434] on li "United Kingdom" at bounding box center [747, 427] width 491 height 35
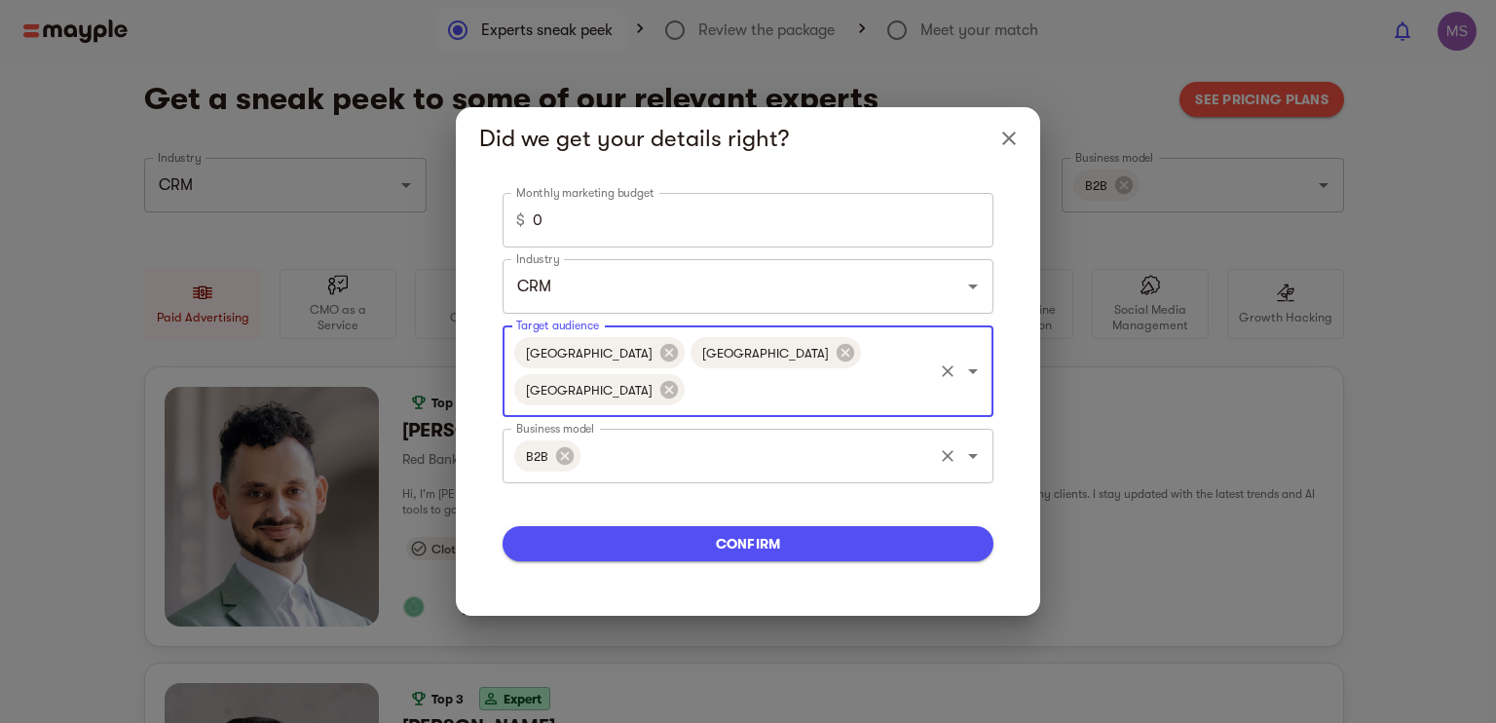
click at [899, 372] on input "Target audience" at bounding box center [809, 389] width 242 height 37
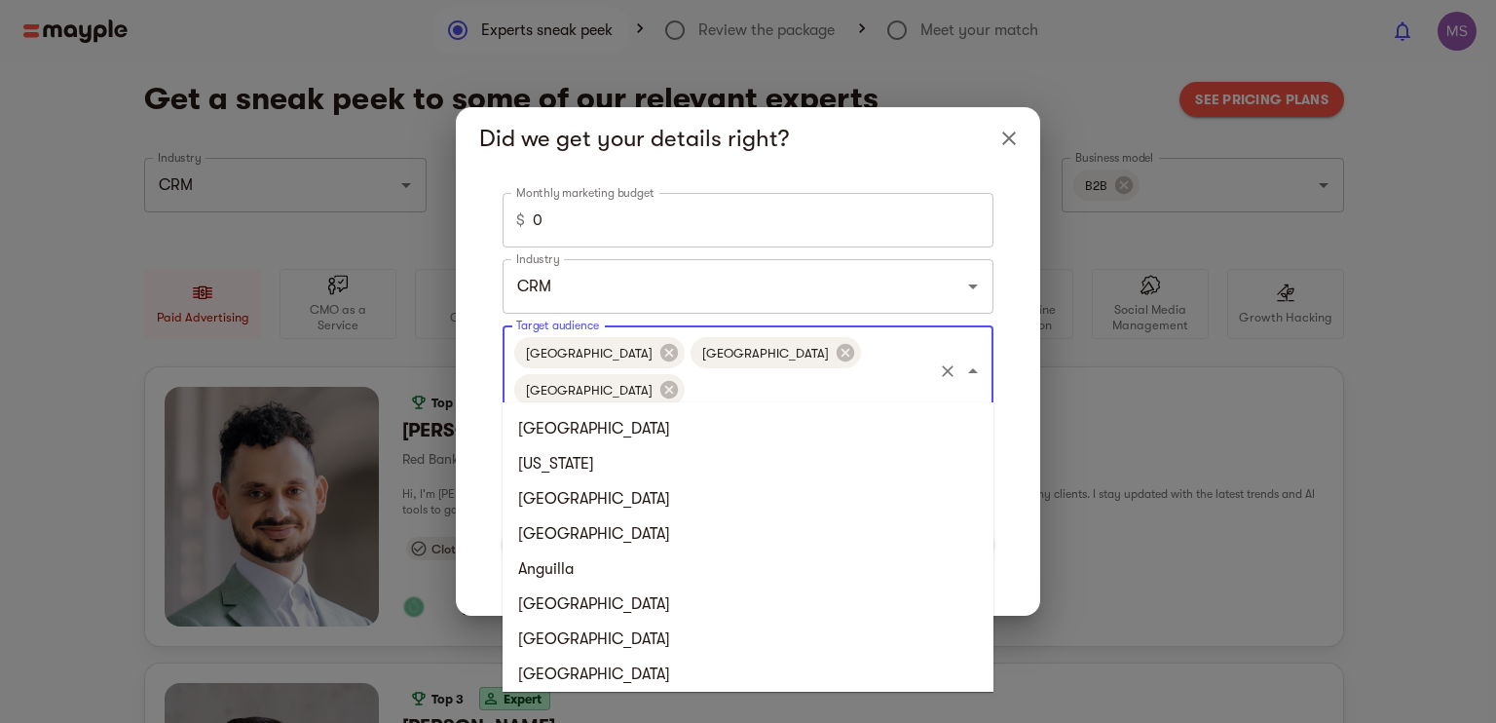
scroll to position [354, 0]
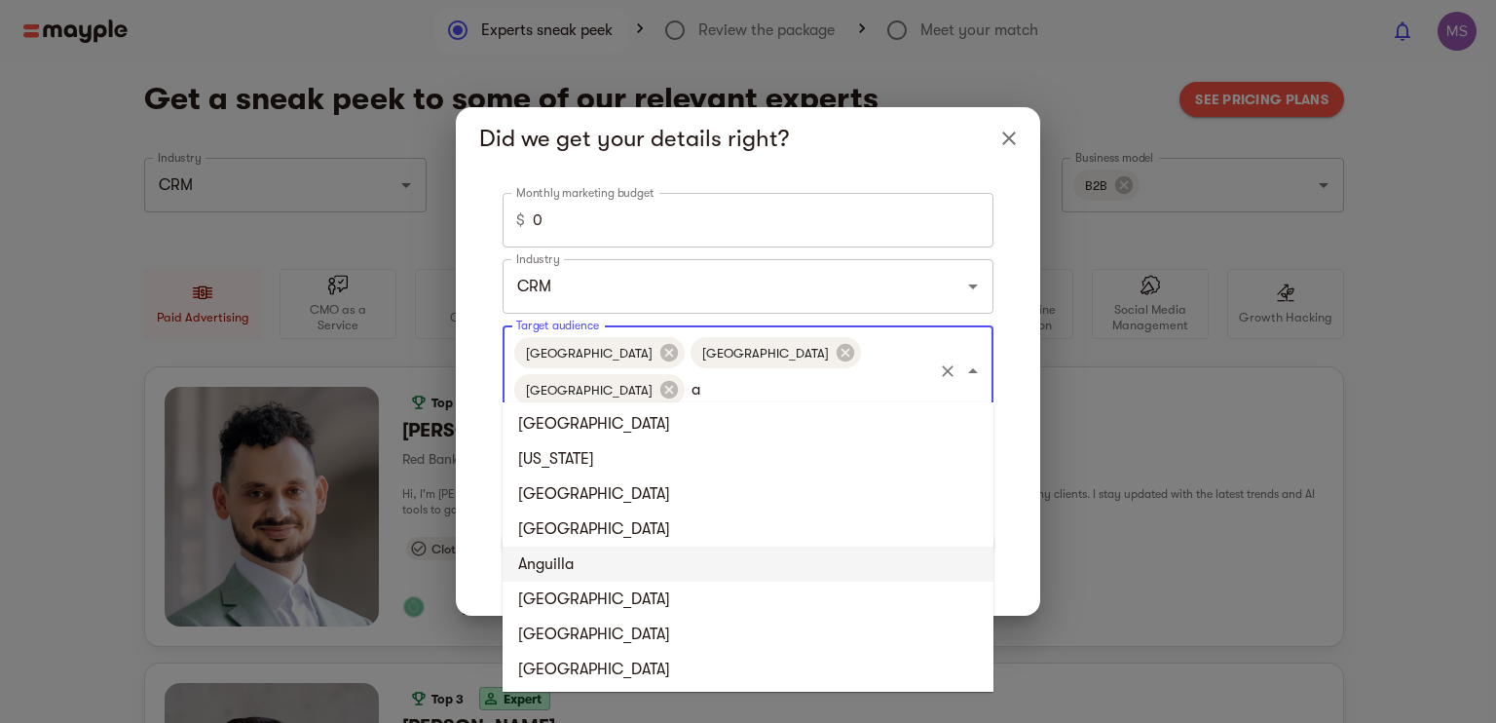
type input "ab"
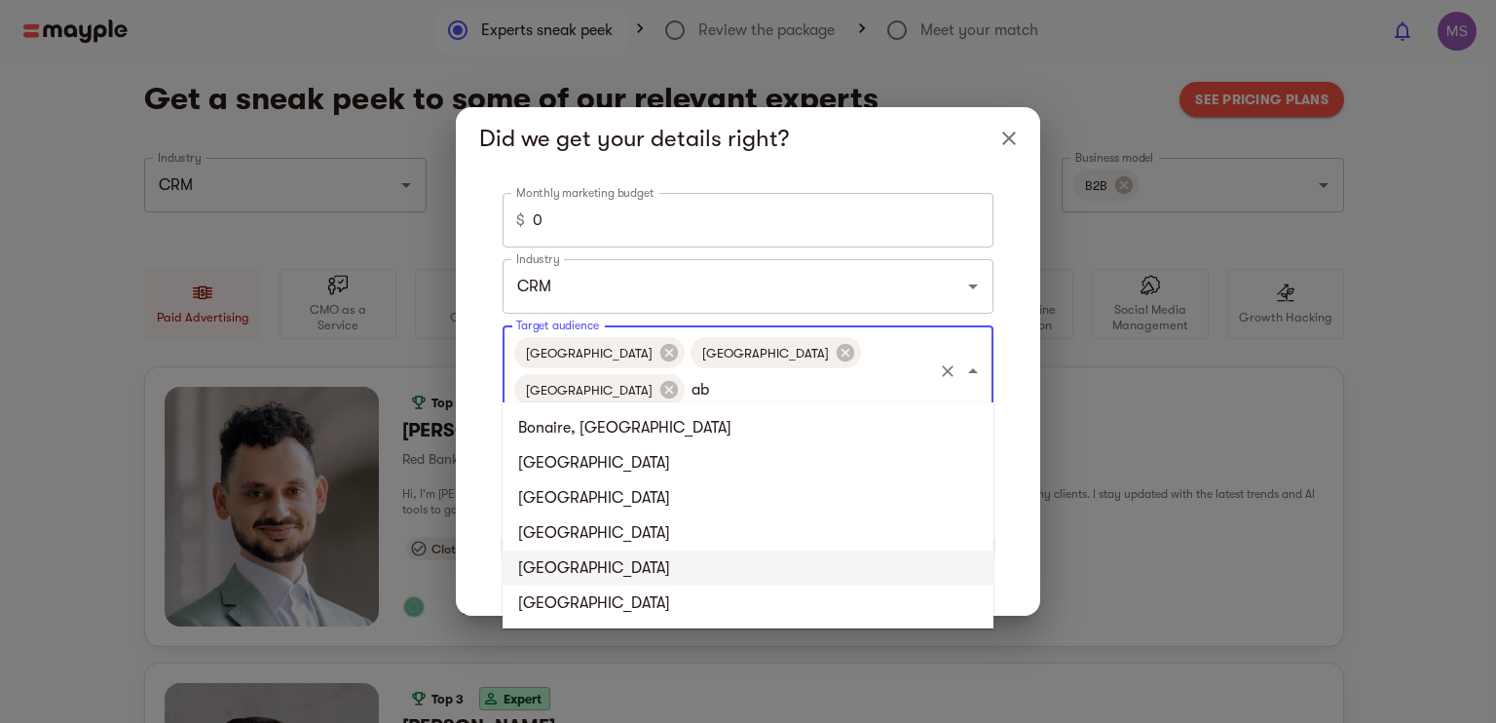
click at [583, 551] on li "United Arab Emirates" at bounding box center [747, 567] width 491 height 35
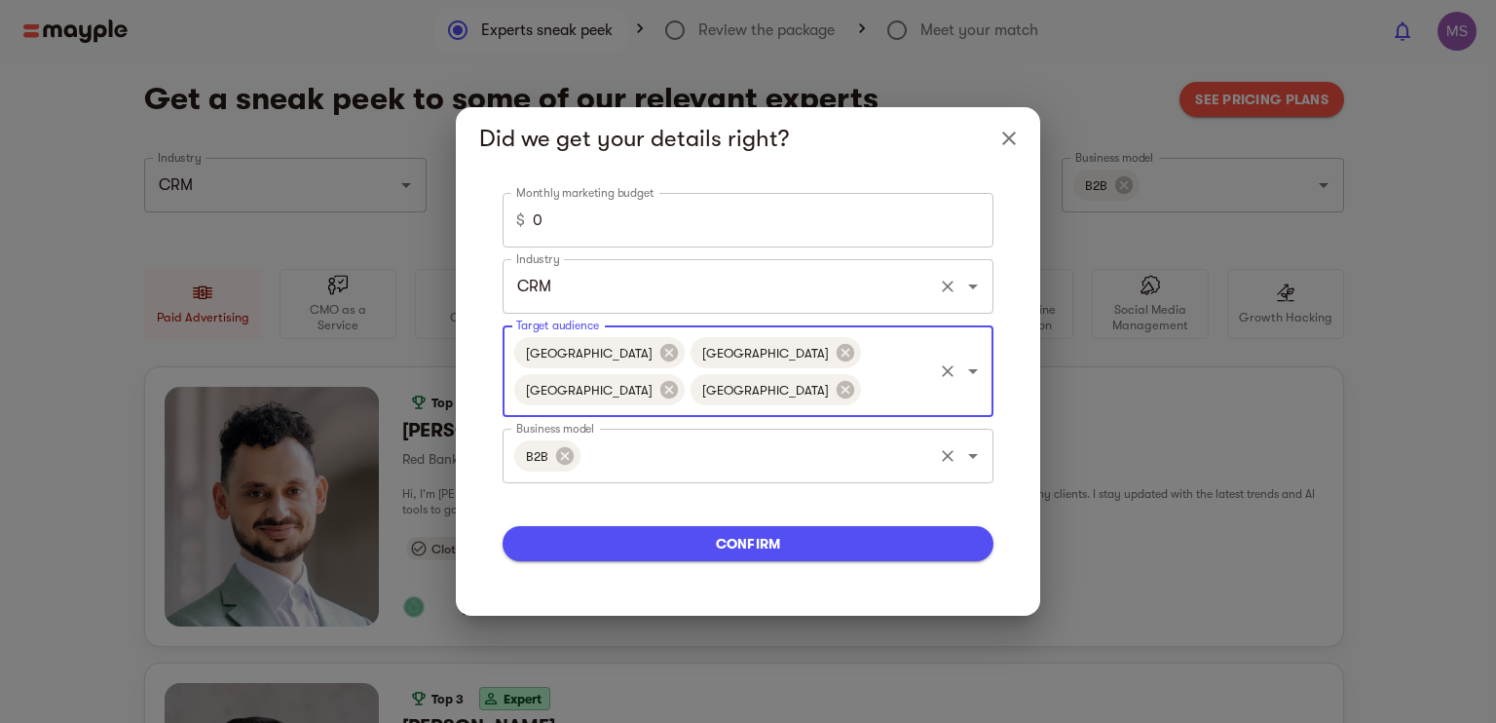
click at [670, 277] on input "CRM" at bounding box center [720, 286] width 419 height 37
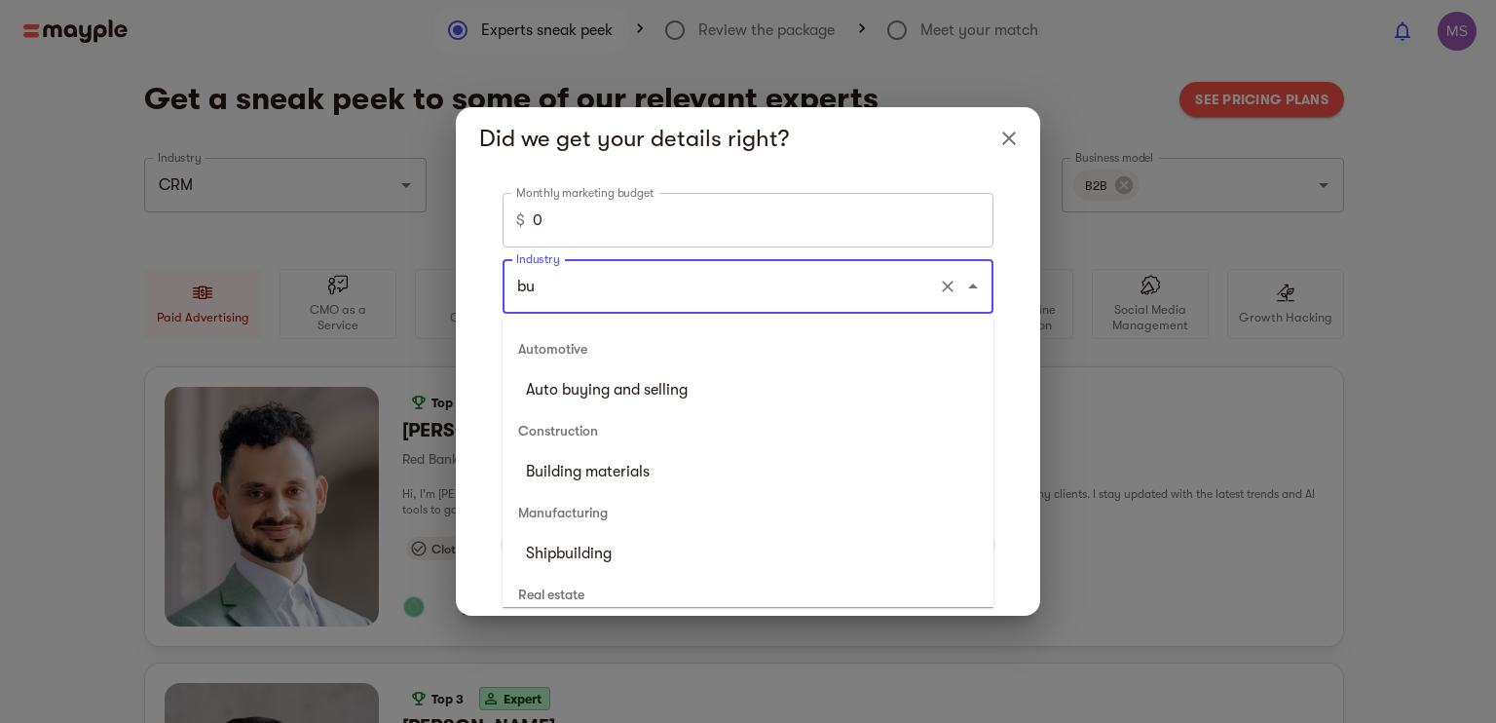
type input "b"
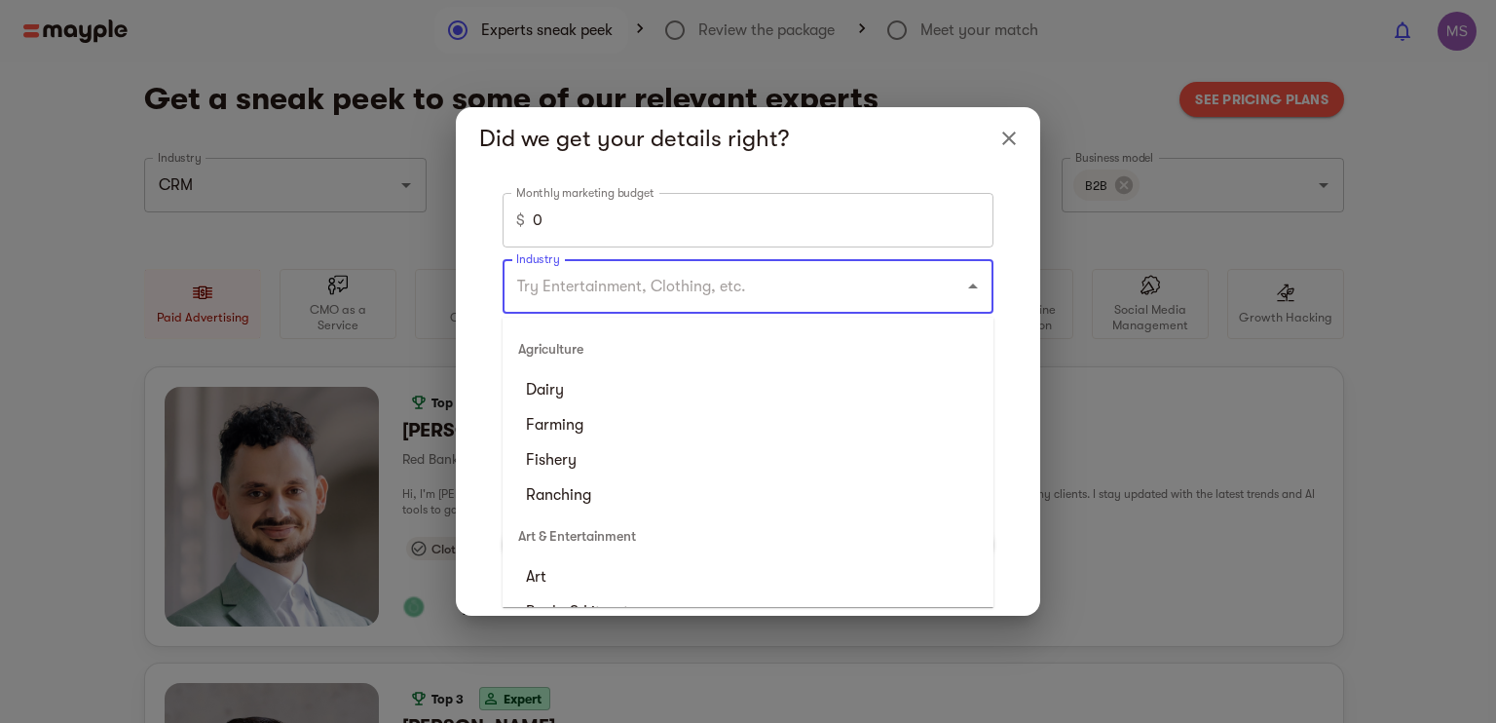
click at [796, 217] on input "0" at bounding box center [763, 220] width 461 height 55
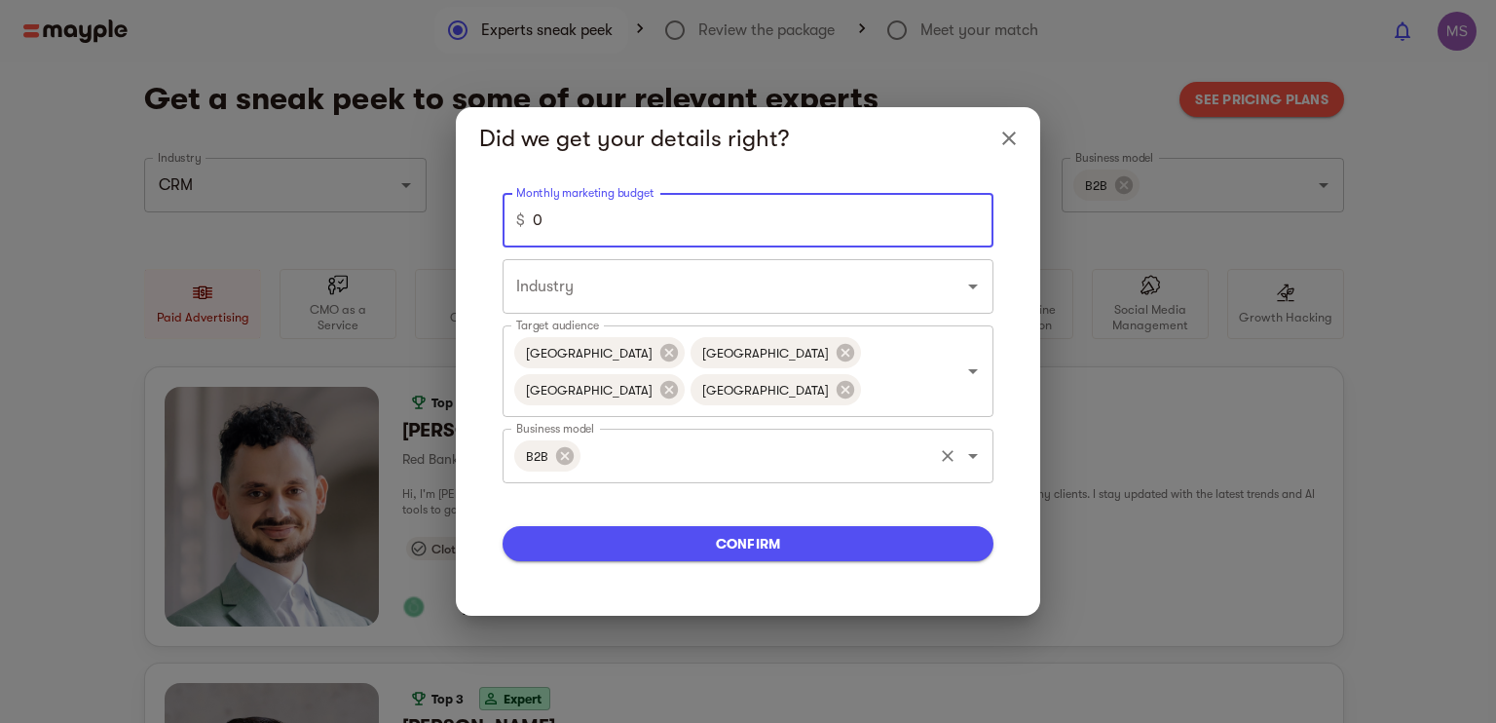
click at [784, 270] on input "Industry" at bounding box center [720, 286] width 419 height 37
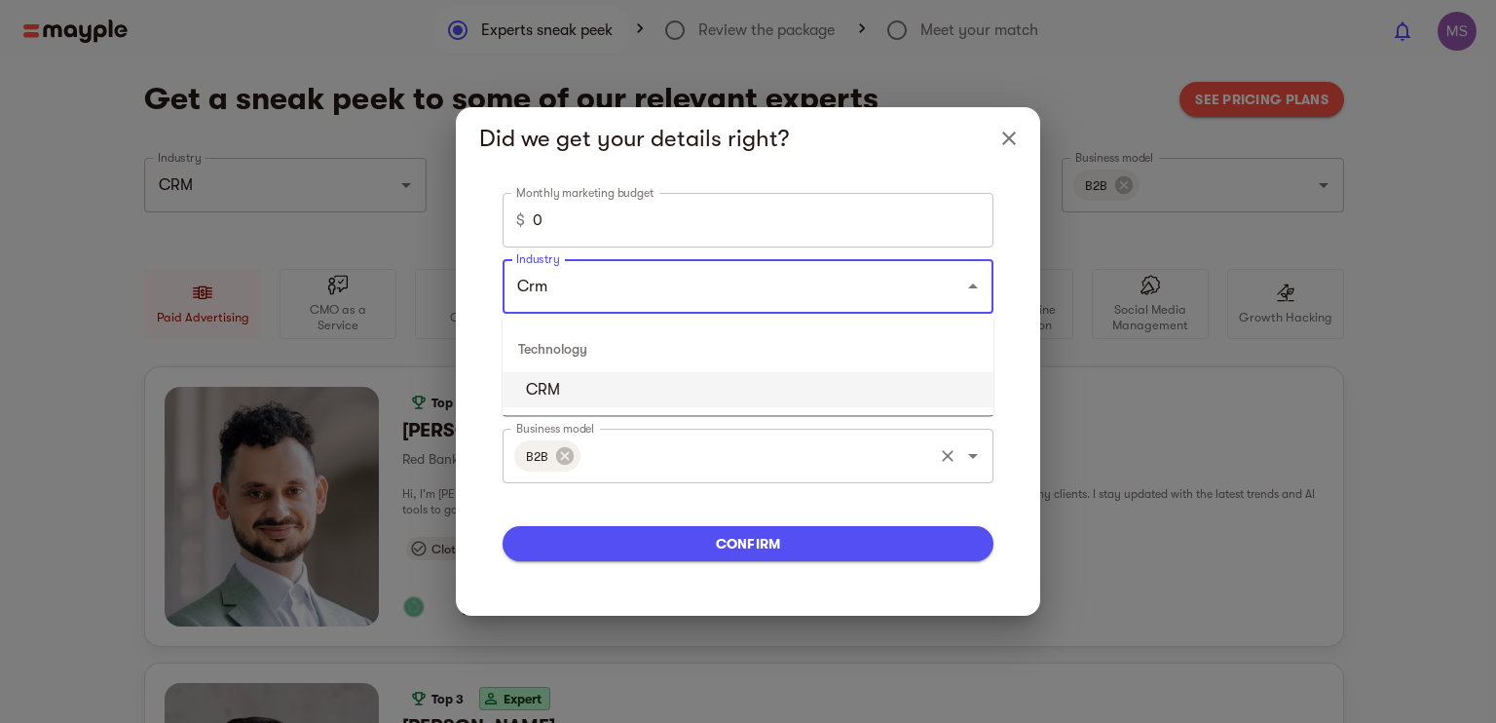
click at [674, 382] on li "CRM" at bounding box center [747, 389] width 491 height 35
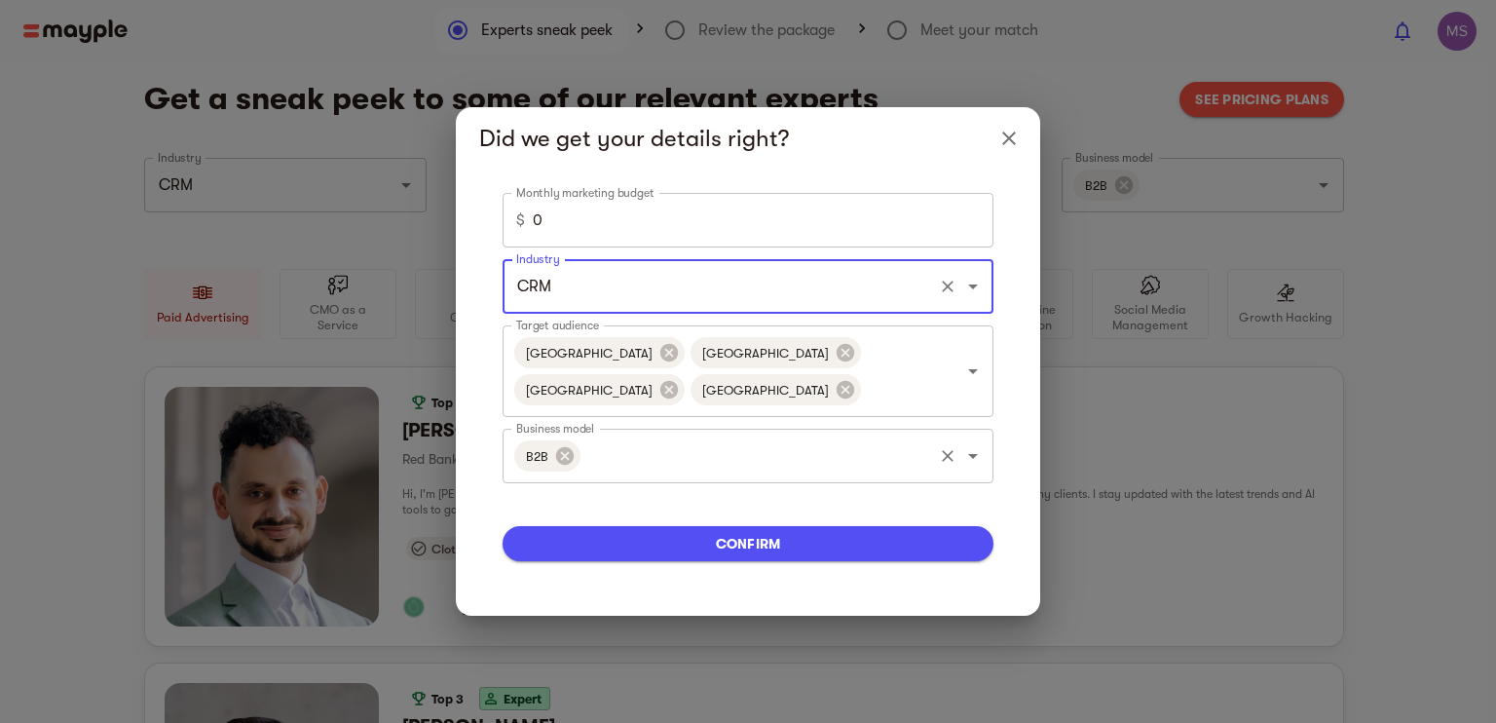
type input "CRM"
click at [639, 213] on input "0" at bounding box center [763, 220] width 461 height 55
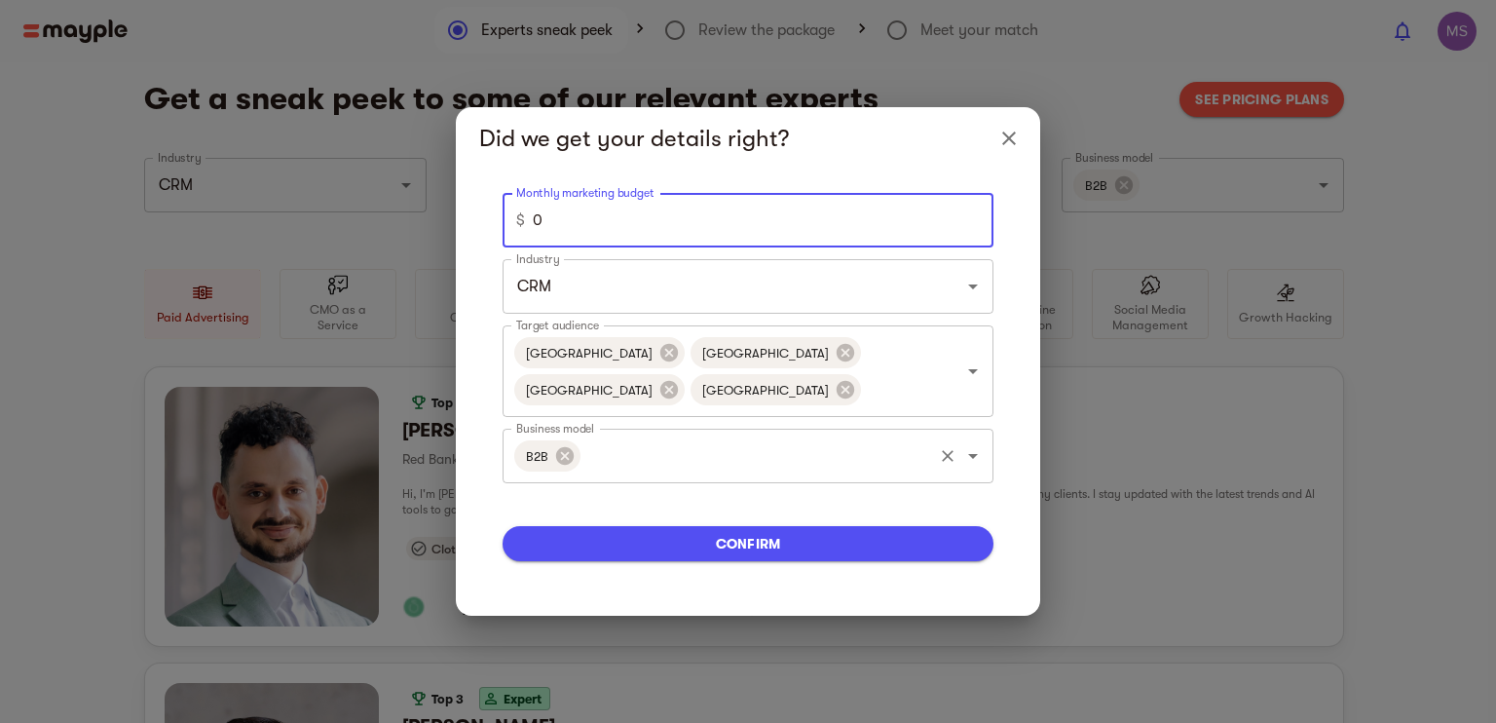
click at [721, 541] on span "confirm" at bounding box center [748, 543] width 460 height 23
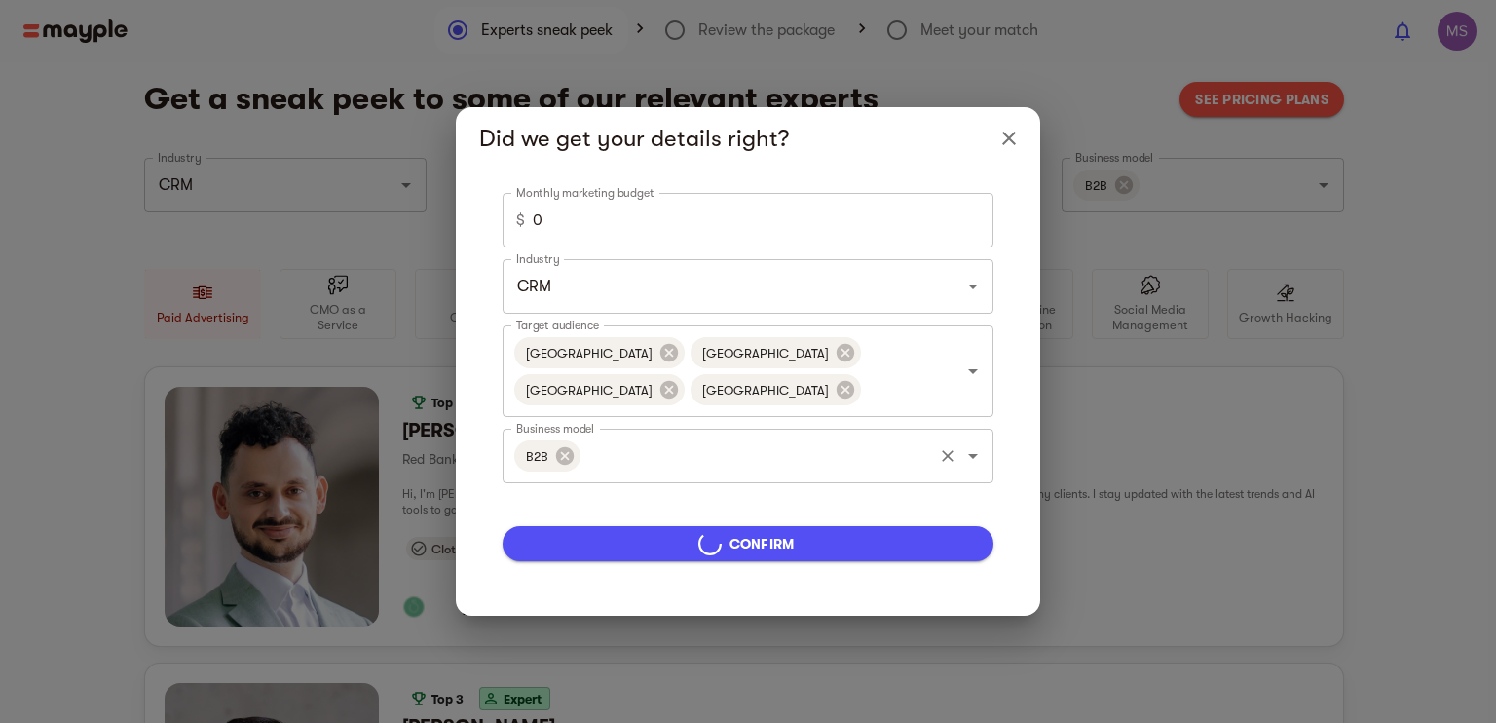
type input "5000"
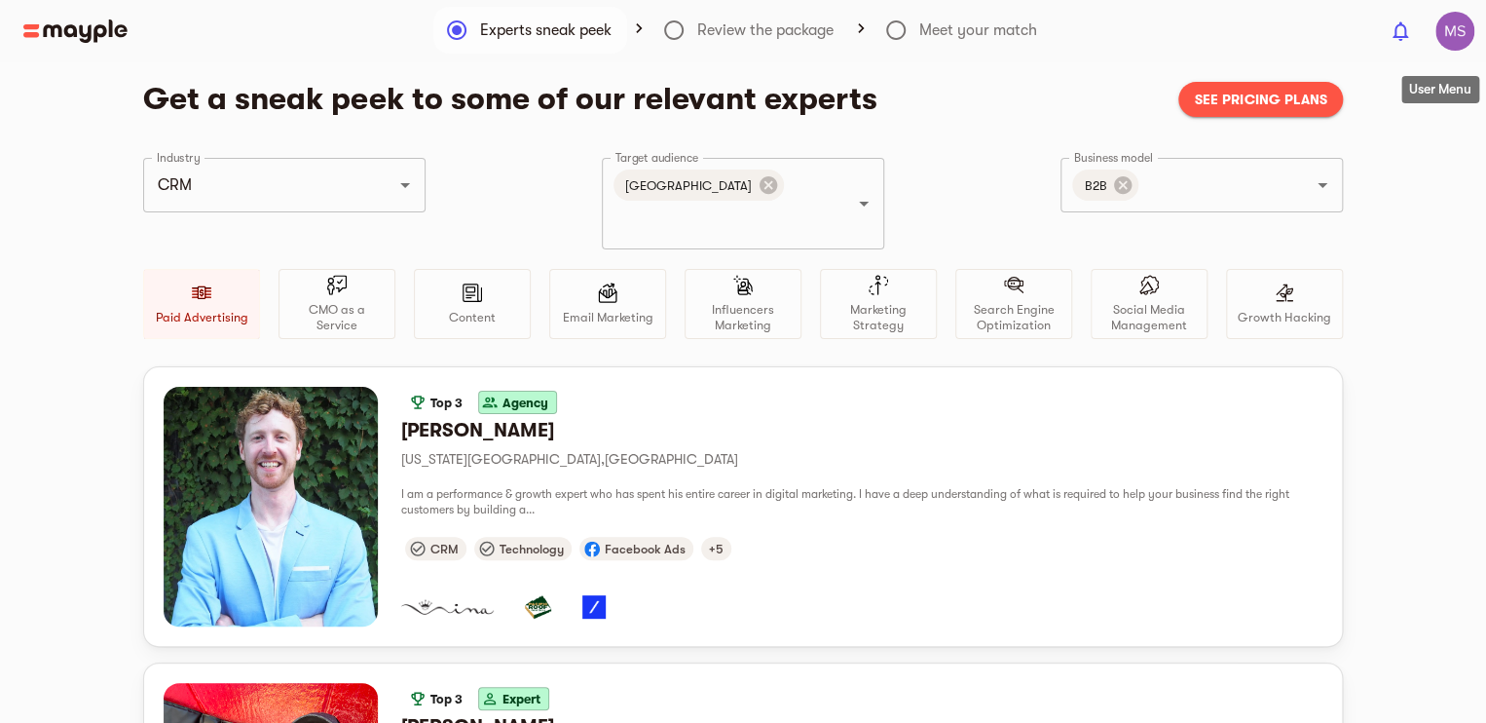
click at [1464, 28] on img "button" at bounding box center [1454, 31] width 39 height 39
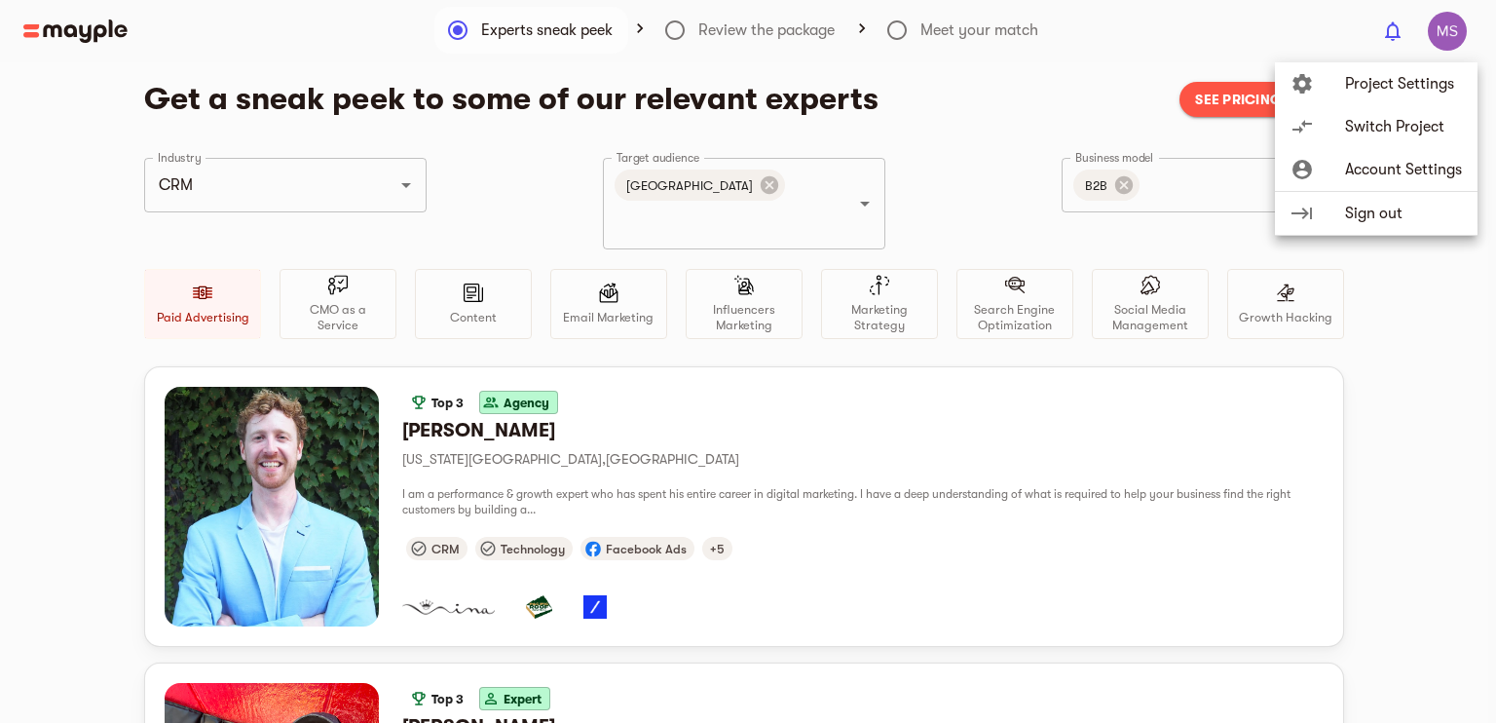
click at [1391, 130] on span "Switch Project" at bounding box center [1403, 126] width 117 height 23
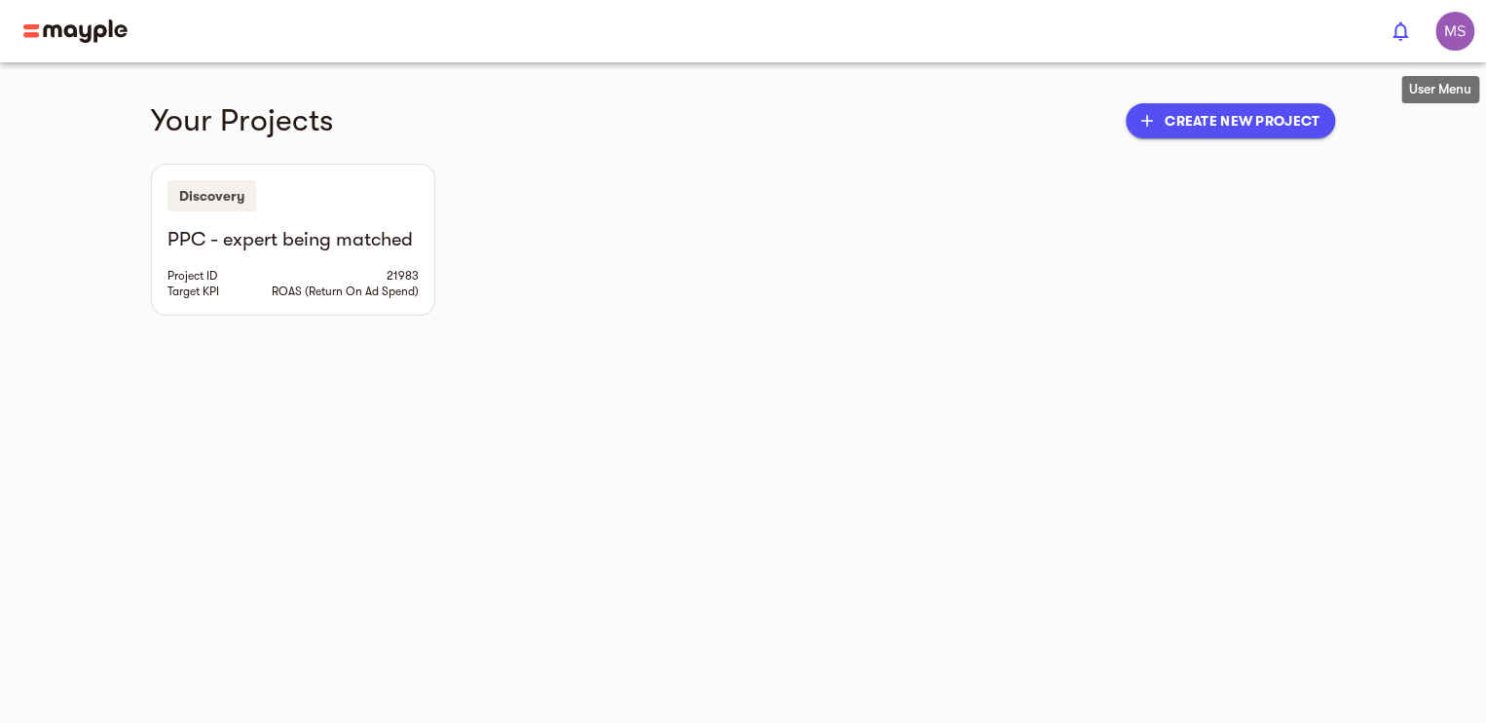
click at [1445, 46] on img "button" at bounding box center [1454, 31] width 39 height 39
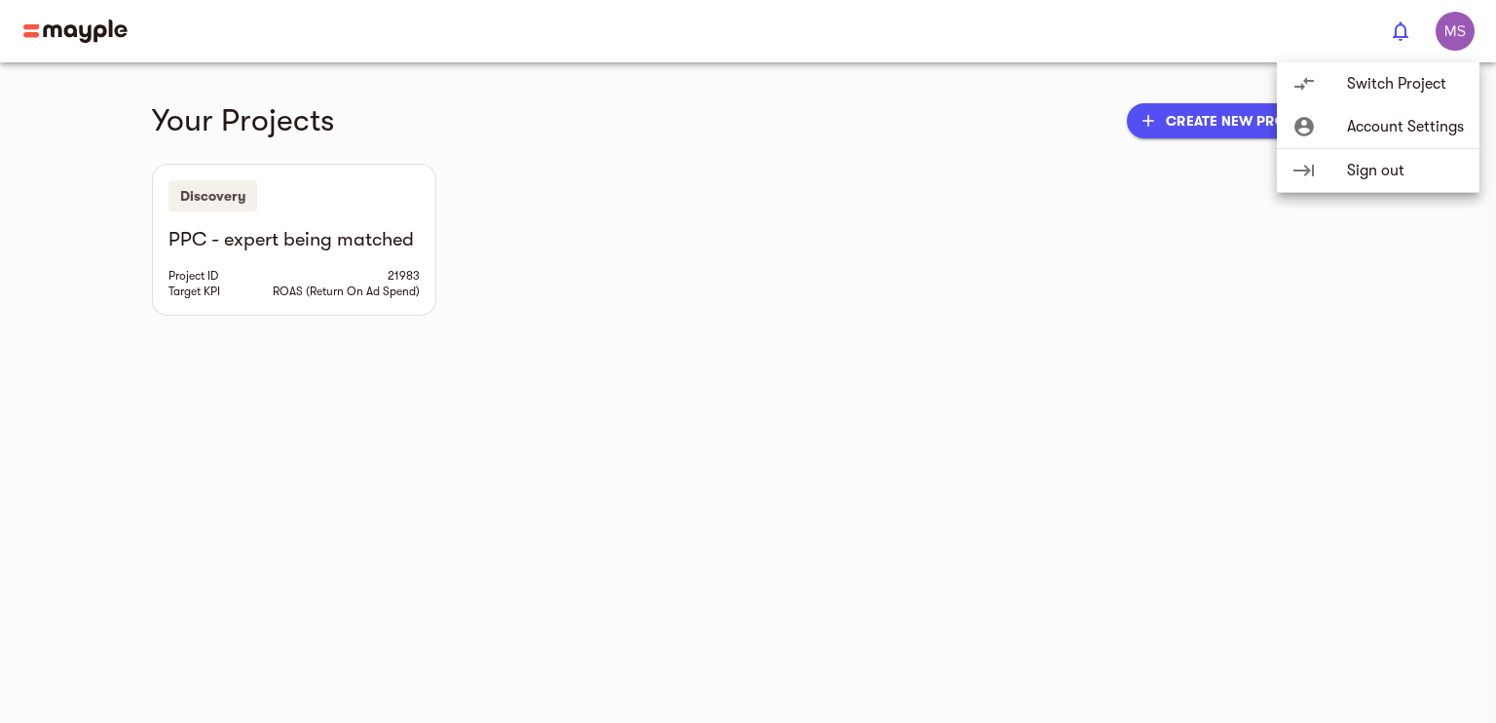
click at [1376, 86] on span "Switch Project" at bounding box center [1405, 83] width 117 height 23
